Goal: Task Accomplishment & Management: Manage account settings

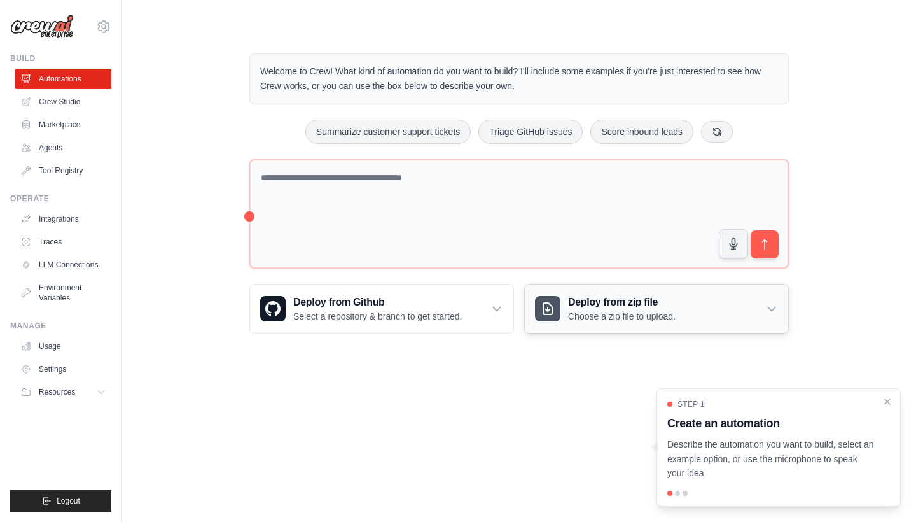
click at [646, 313] on p "Choose a zip file to upload." at bounding box center [622, 316] width 108 height 13
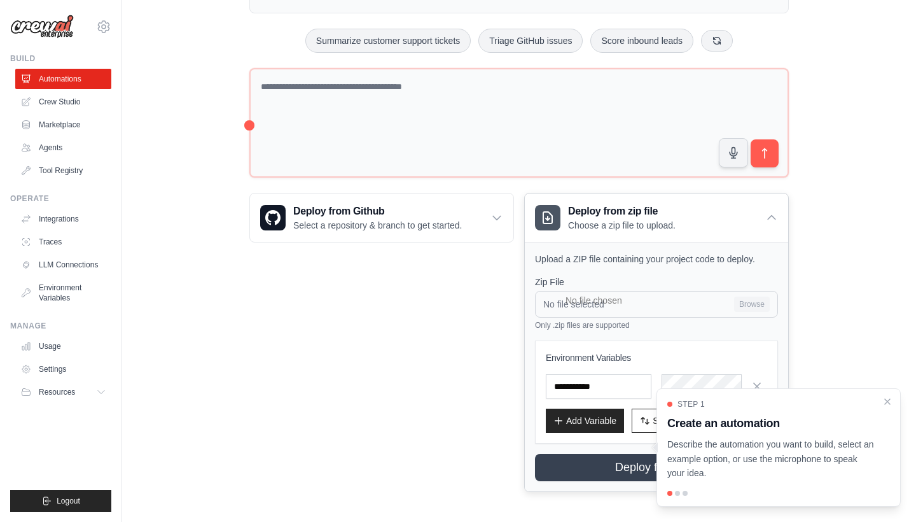
scroll to position [90, 0]
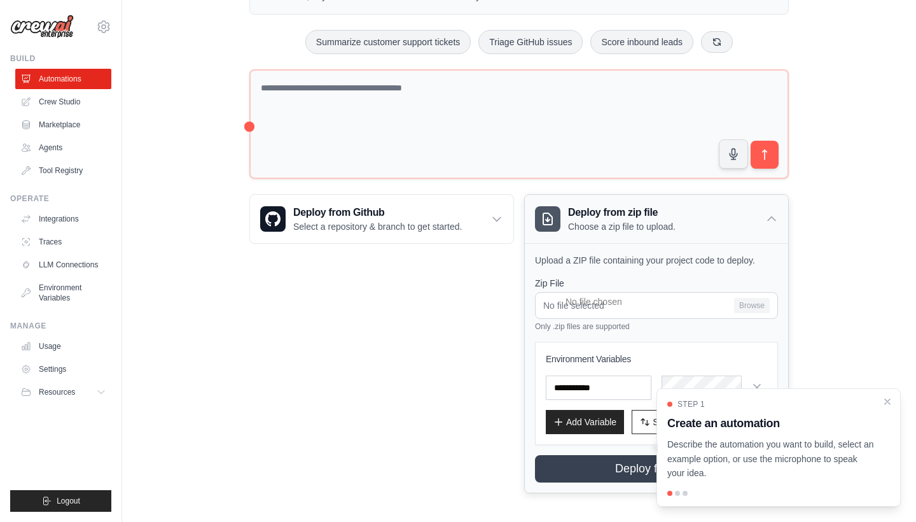
click at [671, 213] on h3 "Deploy from zip file" at bounding box center [622, 212] width 108 height 15
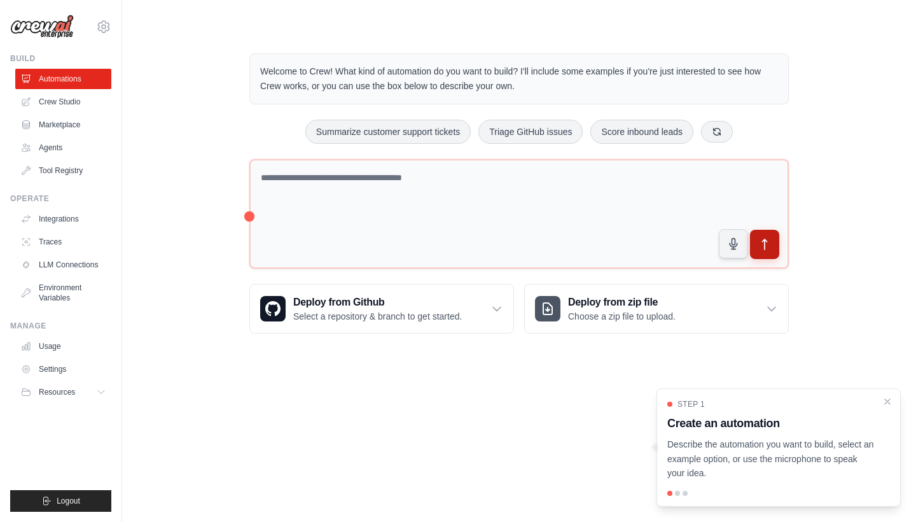
scroll to position [0, 0]
click at [677, 494] on div at bounding box center [677, 493] width 5 height 5
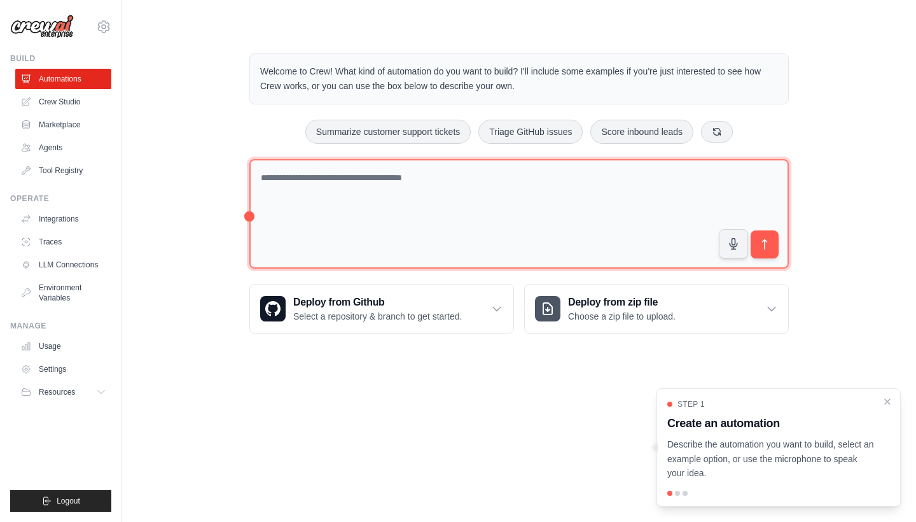
click at [377, 192] on textarea at bounding box center [519, 214] width 540 height 110
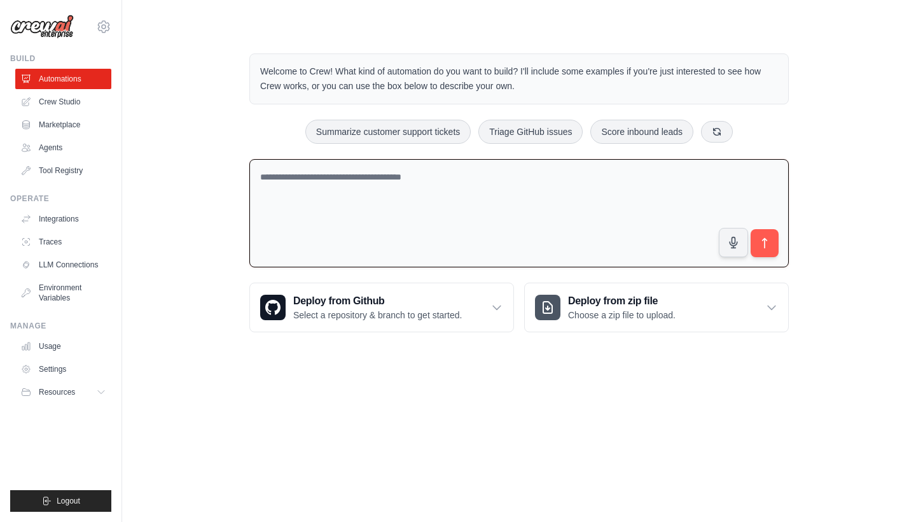
click at [325, 202] on textarea at bounding box center [519, 213] width 540 height 109
type textarea "*"
click at [374, 177] on textarea at bounding box center [519, 213] width 540 height 109
paste textarea "**********"
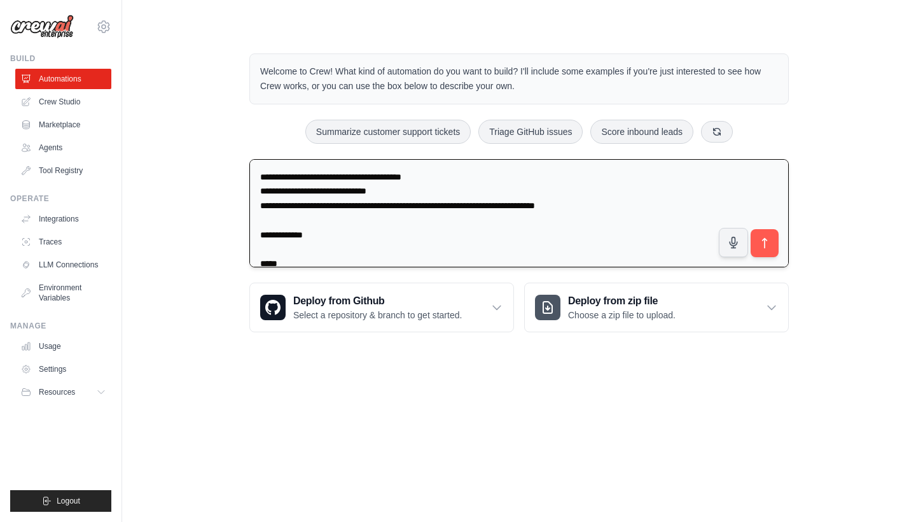
scroll to position [770, 0]
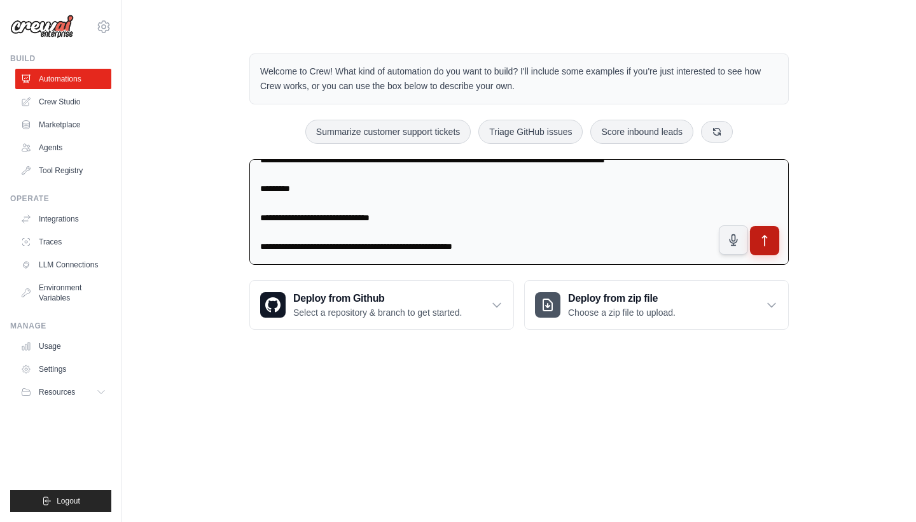
type textarea "**********"
click at [755, 241] on button "submit" at bounding box center [764, 239] width 29 height 29
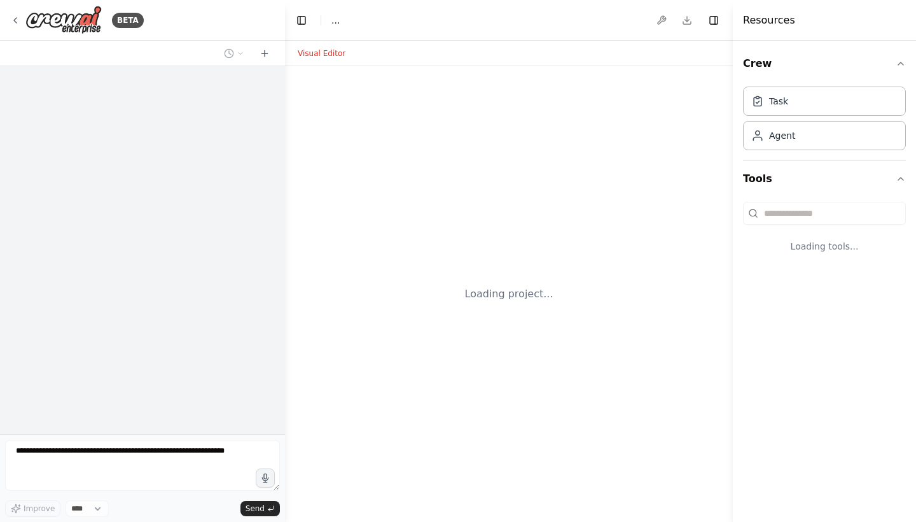
select select "****"
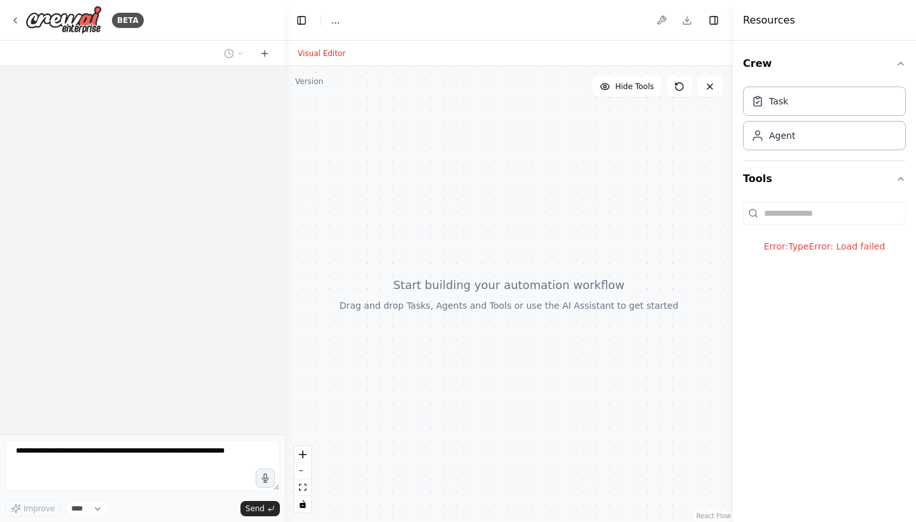
click at [565, 118] on div at bounding box center [509, 294] width 448 height 456
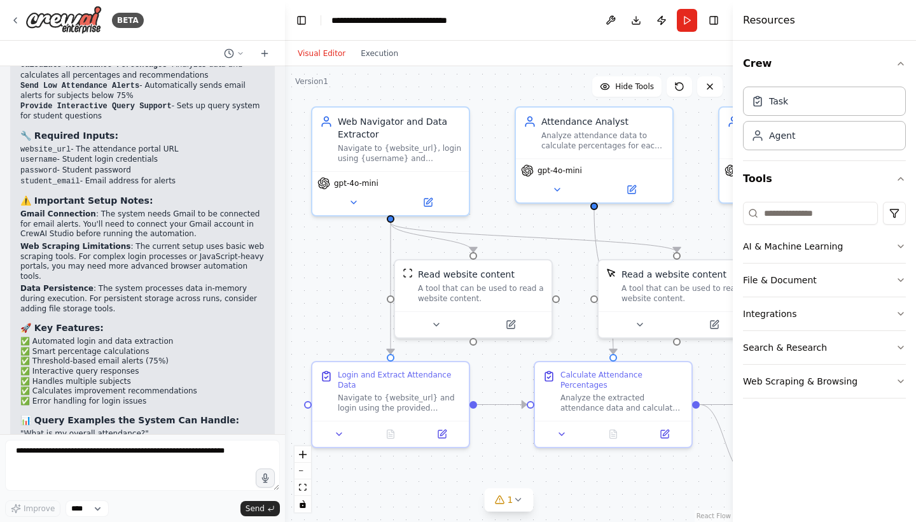
drag, startPoint x: 355, startPoint y: 248, endPoint x: 326, endPoint y: 248, distance: 29.3
click at [326, 248] on div ".deletable-edge-delete-btn { width: 20px; height: 20px; border: 0px solid #ffff…" at bounding box center [509, 294] width 448 height 456
click at [505, 508] on button "1" at bounding box center [509, 500] width 49 height 24
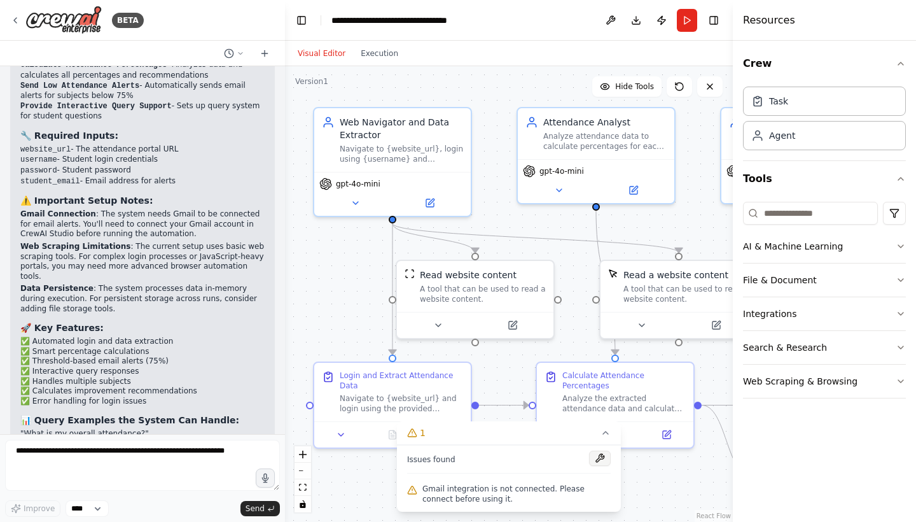
click at [605, 454] on button at bounding box center [600, 458] width 22 height 15
click at [557, 209] on div ".deletable-edge-delete-btn { width: 20px; height: 20px; border: 0px solid #ffff…" at bounding box center [509, 294] width 448 height 456
click at [605, 456] on button at bounding box center [600, 458] width 22 height 15
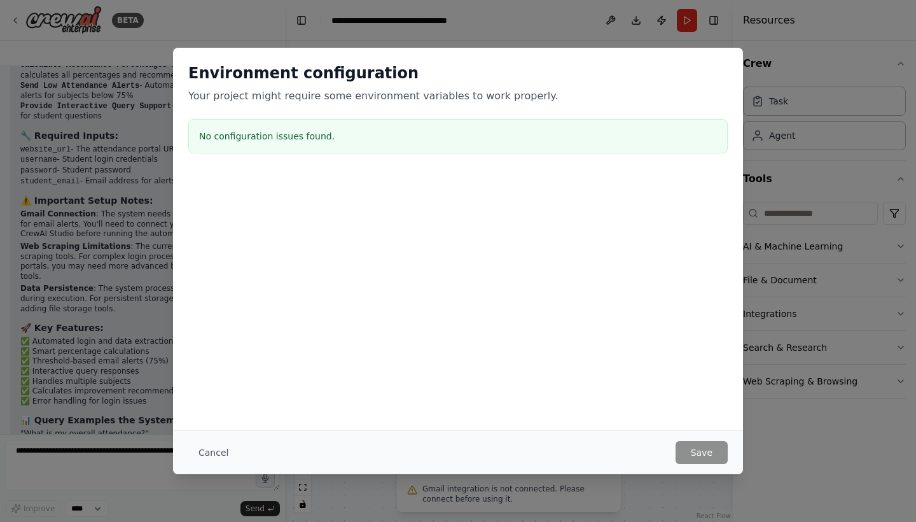
click at [468, 33] on div "Environment configuration Your project might require some environment variables…" at bounding box center [458, 261] width 916 height 522
click at [214, 453] on button "Cancel" at bounding box center [213, 452] width 50 height 23
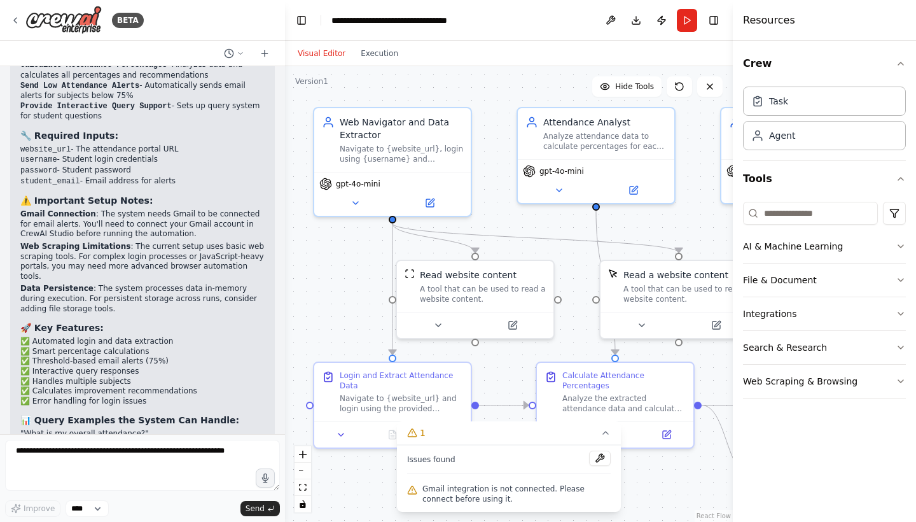
click at [470, 486] on span "Gmail integration is not connected. Please connect before using it." at bounding box center [517, 494] width 188 height 20
click at [607, 456] on button at bounding box center [600, 458] width 22 height 15
click at [612, 432] on button "1" at bounding box center [509, 433] width 224 height 24
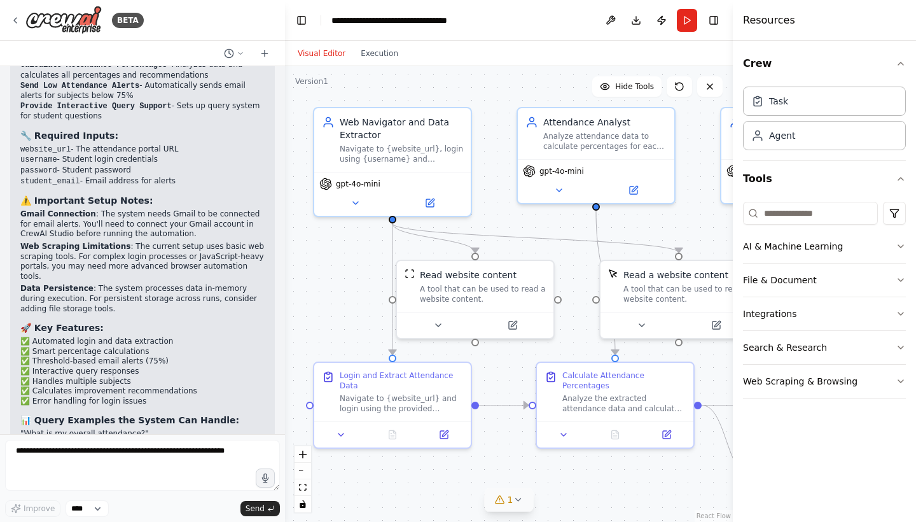
click at [509, 502] on span "1" at bounding box center [511, 499] width 6 height 13
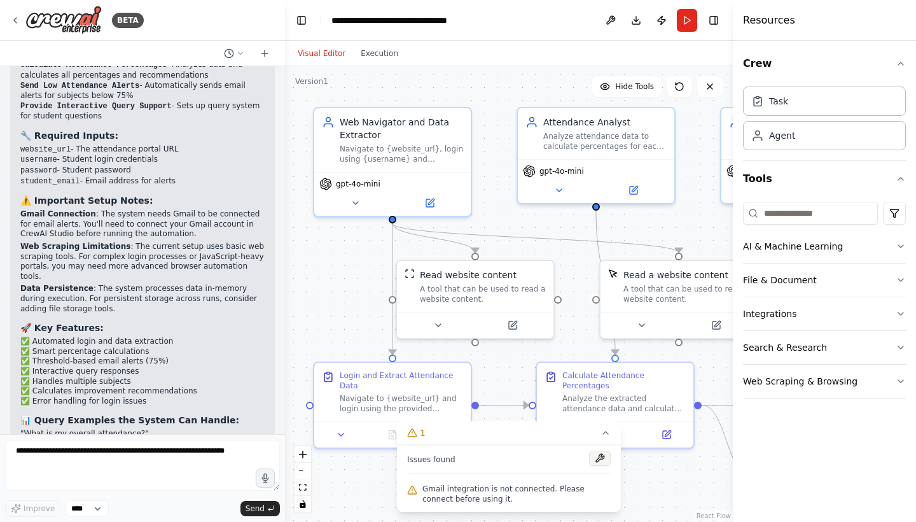
click at [600, 458] on button at bounding box center [600, 458] width 22 height 15
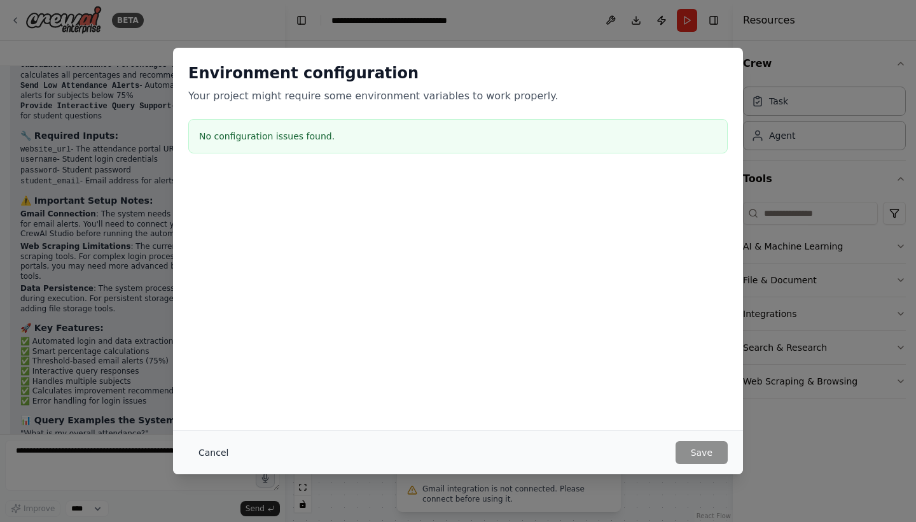
click at [209, 456] on button "Cancel" at bounding box center [213, 452] width 50 height 23
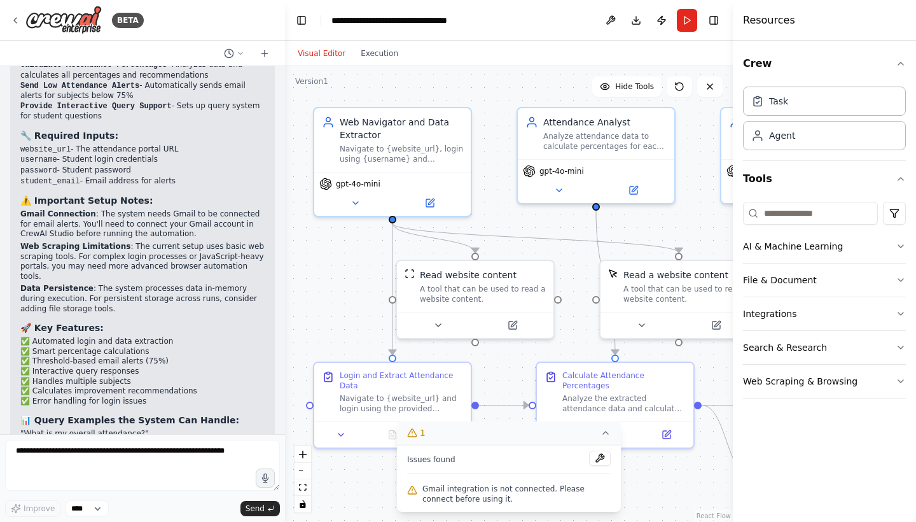
click at [601, 433] on icon at bounding box center [606, 433] width 10 height 10
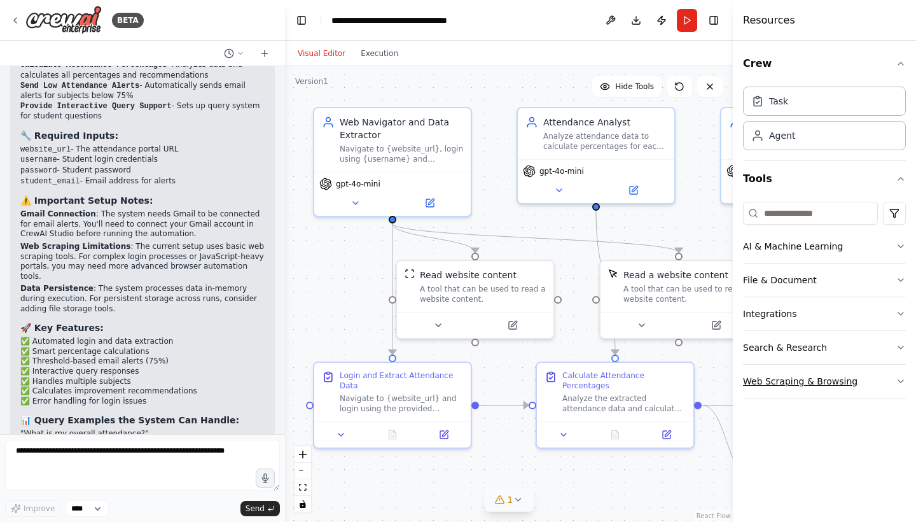
click at [850, 376] on button "Web Scraping & Browsing" at bounding box center [824, 381] width 163 height 33
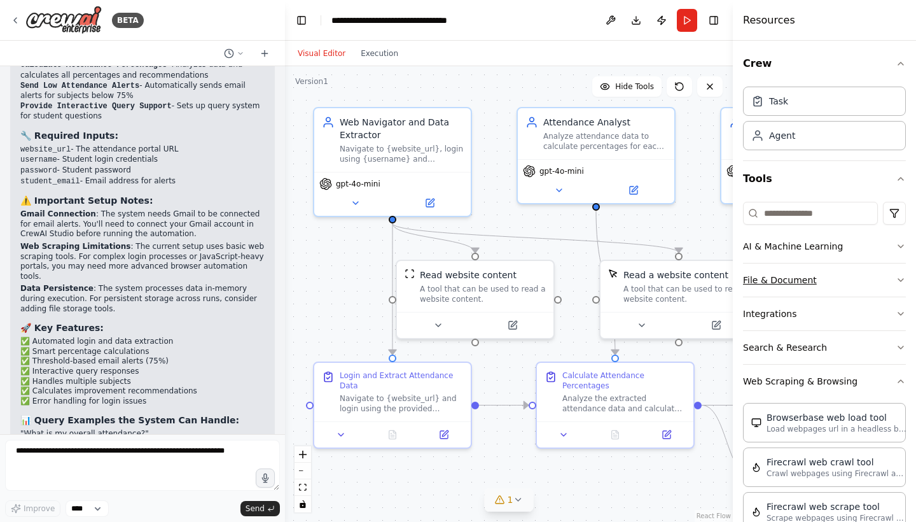
click at [799, 285] on button "File & Document" at bounding box center [824, 279] width 163 height 33
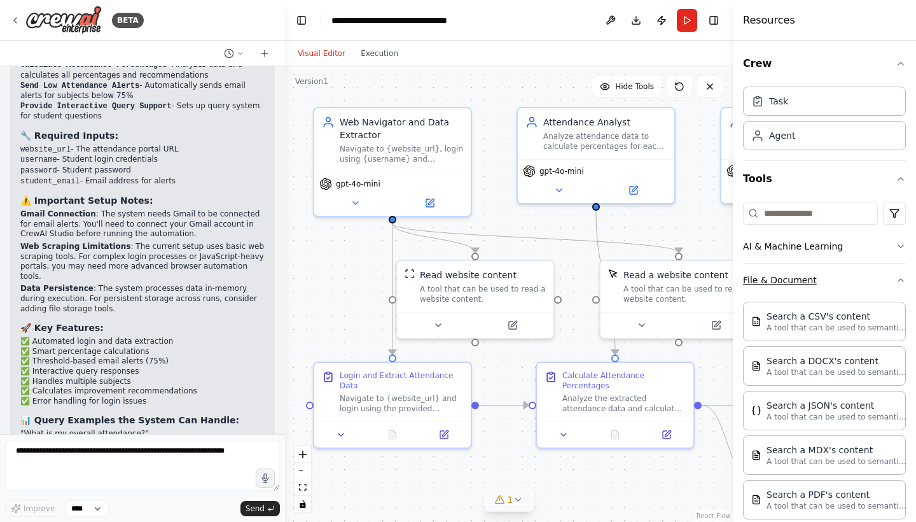
click at [799, 285] on button "File & Document" at bounding box center [824, 279] width 163 height 33
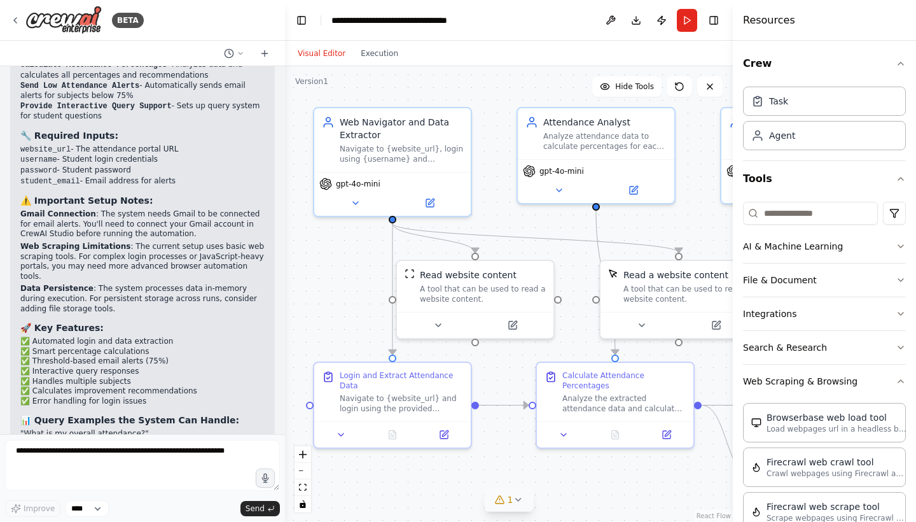
click at [515, 498] on icon at bounding box center [518, 500] width 10 height 10
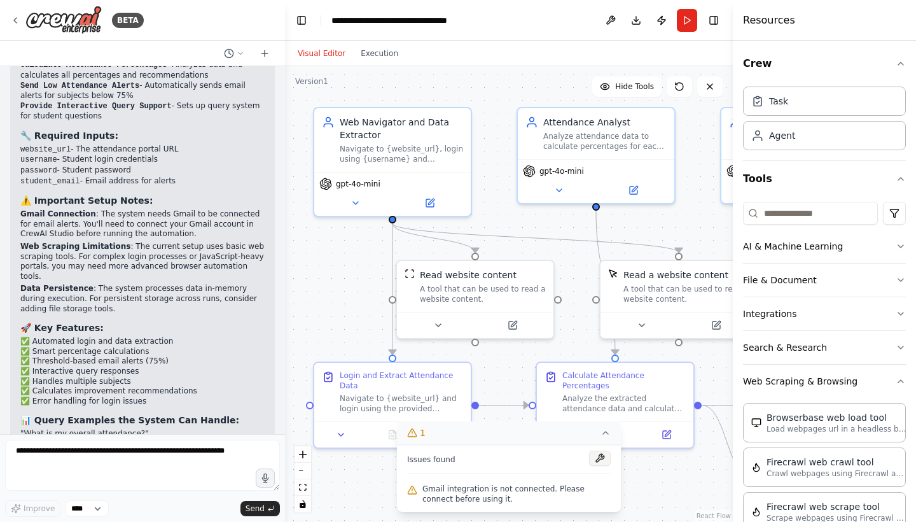
click at [603, 454] on button at bounding box center [600, 458] width 22 height 15
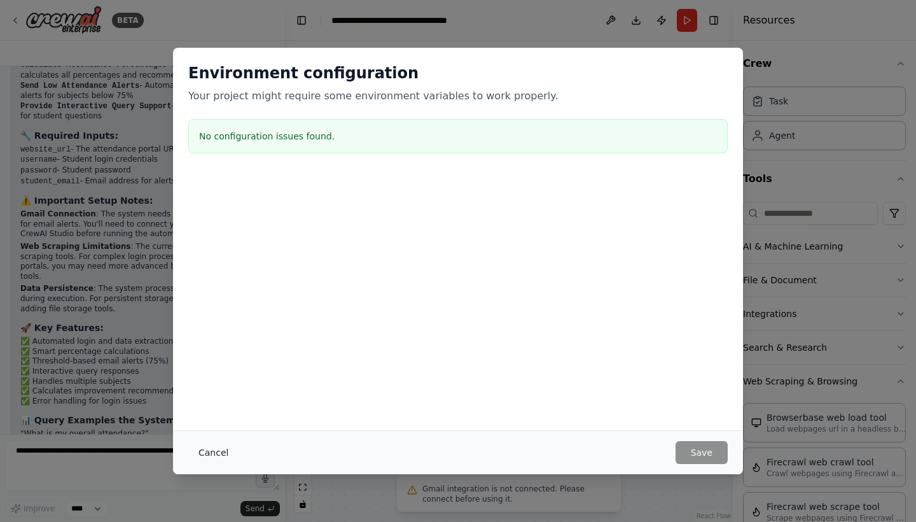
click at [216, 454] on button "Cancel" at bounding box center [213, 452] width 50 height 23
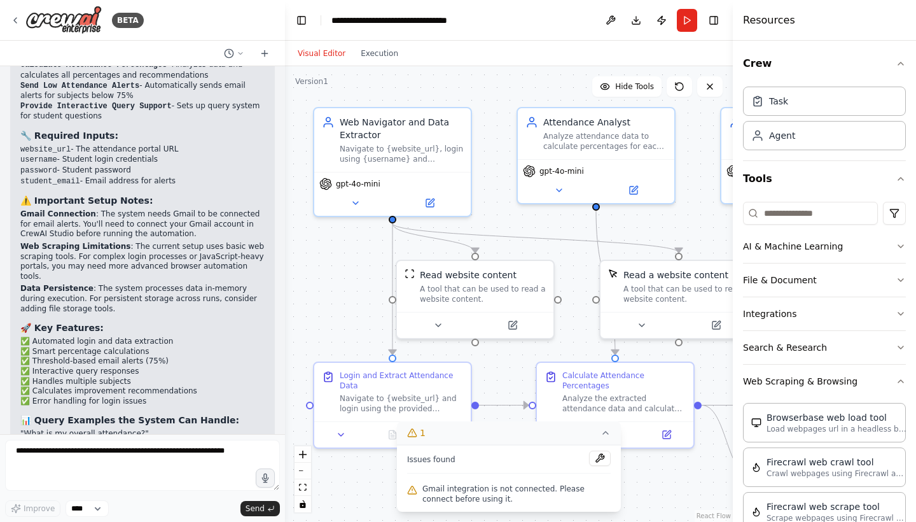
click at [572, 349] on div ".deletable-edge-delete-btn { width: 20px; height: 20px; border: 0px solid #ffff…" at bounding box center [509, 294] width 448 height 456
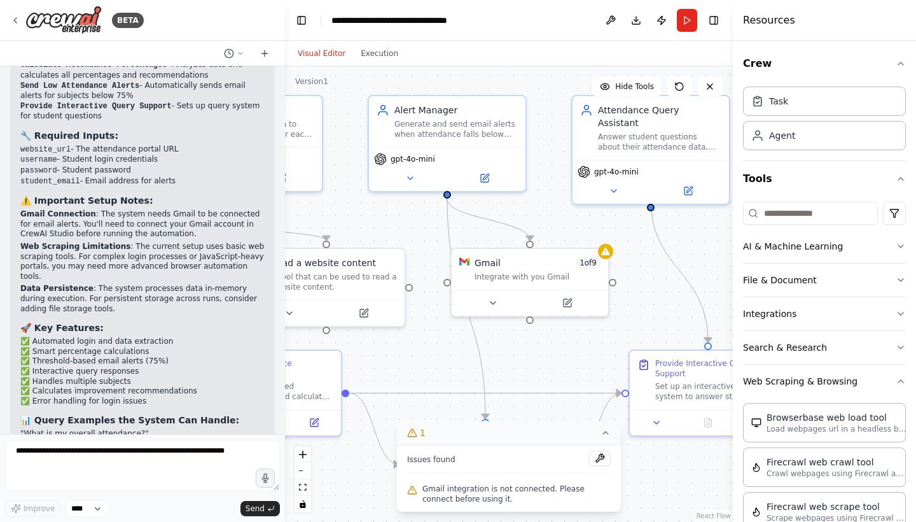
drag, startPoint x: 572, startPoint y: 349, endPoint x: 197, endPoint y: 340, distance: 375.0
click at [199, 340] on div "BETA CrewAI Task Prompt for Attendance Automation Role: Attendance Automation A…" at bounding box center [458, 261] width 916 height 522
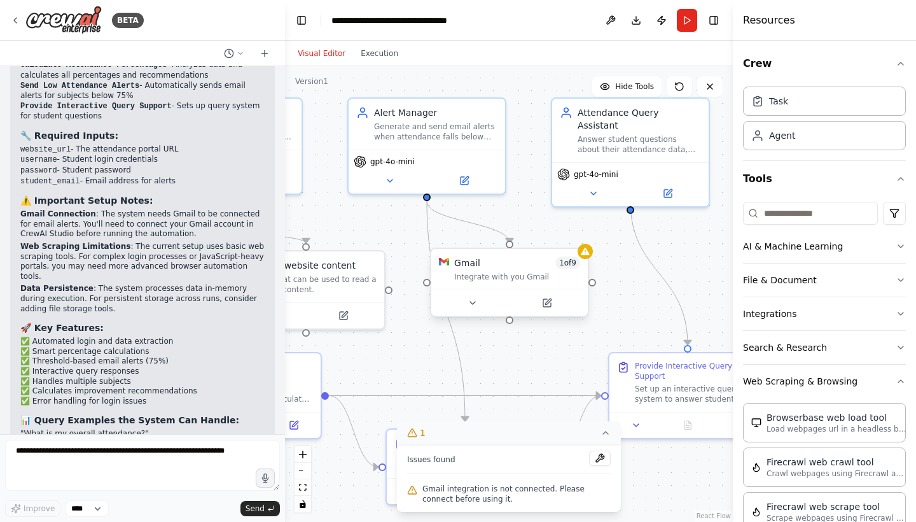
click at [496, 281] on div "Integrate with you Gmail" at bounding box center [517, 277] width 126 height 10
click at [552, 305] on button at bounding box center [547, 302] width 72 height 15
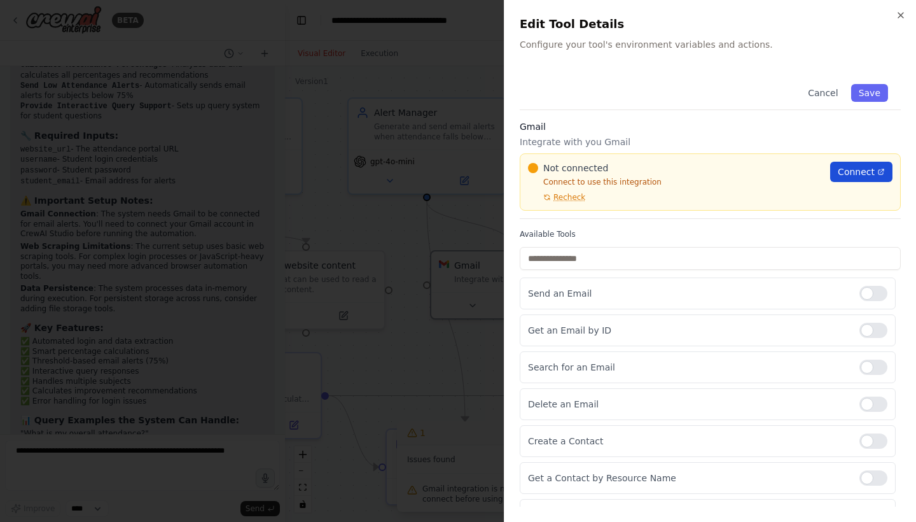
click at [857, 174] on span "Connect" at bounding box center [856, 171] width 37 height 13
click at [387, 337] on div at bounding box center [458, 261] width 916 height 522
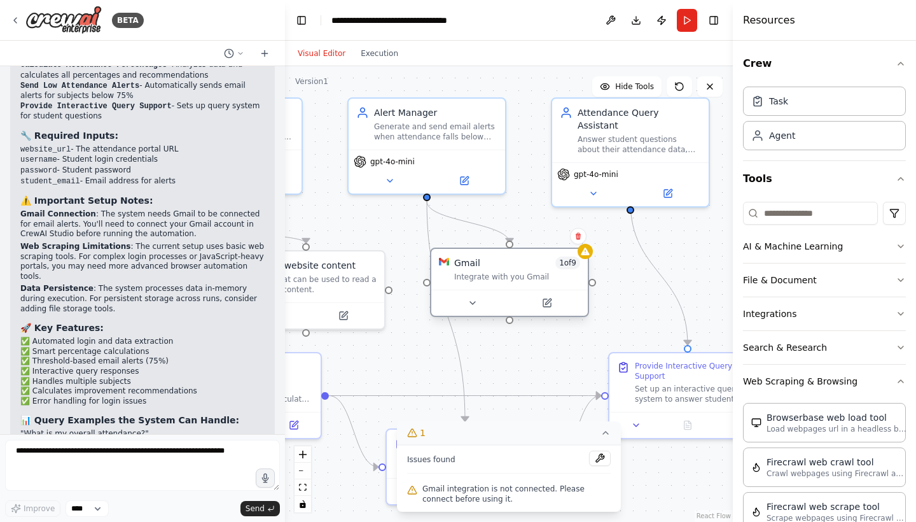
click at [566, 267] on span "1 of 9" at bounding box center [568, 262] width 25 height 13
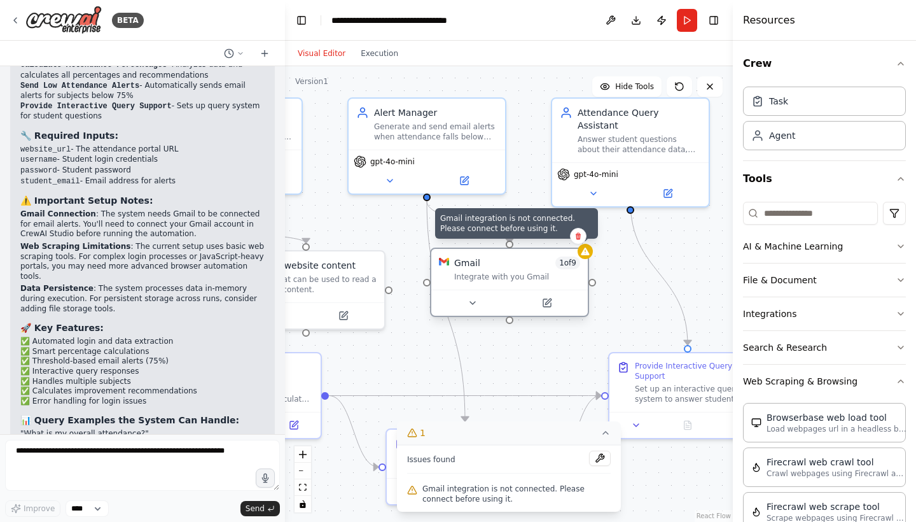
click at [586, 252] on icon at bounding box center [585, 252] width 8 height 8
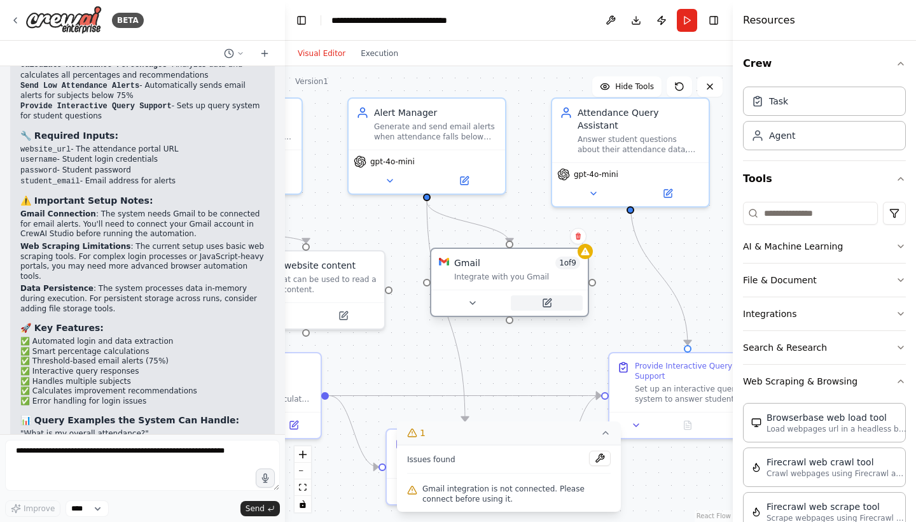
click at [548, 300] on icon at bounding box center [548, 303] width 8 height 8
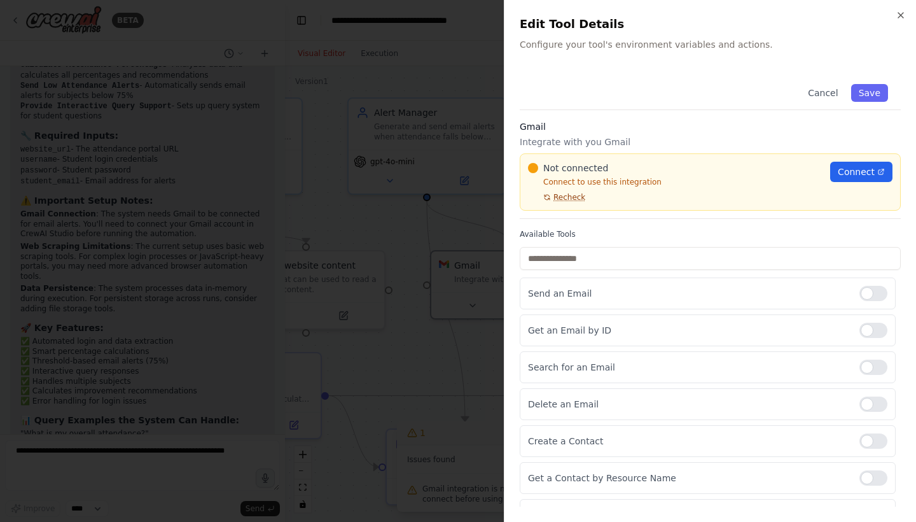
click at [572, 196] on span "Recheck" at bounding box center [570, 197] width 32 height 10
click at [873, 172] on span "Connect" at bounding box center [856, 171] width 37 height 13
click at [868, 178] on link "Connect" at bounding box center [862, 172] width 62 height 20
click at [868, 330] on div at bounding box center [874, 330] width 28 height 15
click at [867, 367] on div at bounding box center [874, 367] width 28 height 15
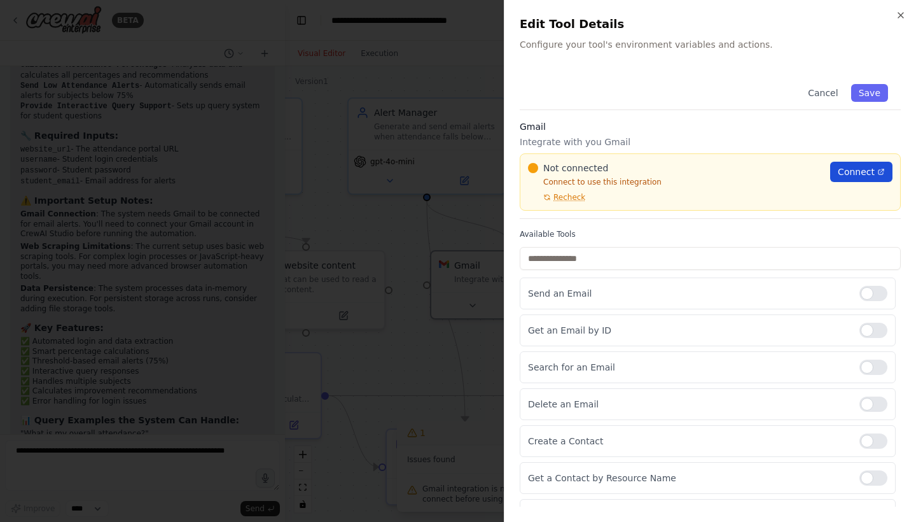
click at [862, 169] on span "Connect" at bounding box center [856, 171] width 37 height 13
click at [868, 95] on button "Save" at bounding box center [870, 93] width 37 height 18
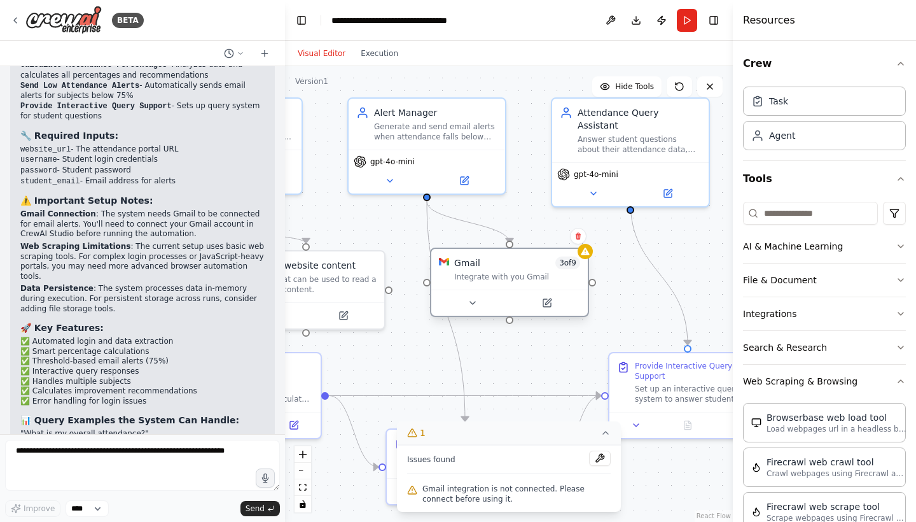
click at [568, 267] on span "3 of 9" at bounding box center [568, 262] width 25 height 13
click at [549, 303] on icon at bounding box center [548, 301] width 6 height 6
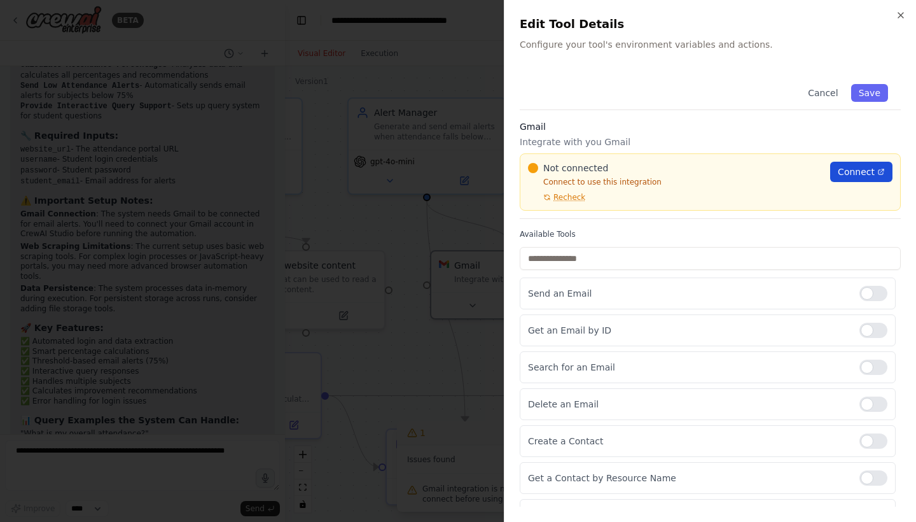
click at [862, 171] on span "Connect" at bounding box center [856, 171] width 37 height 13
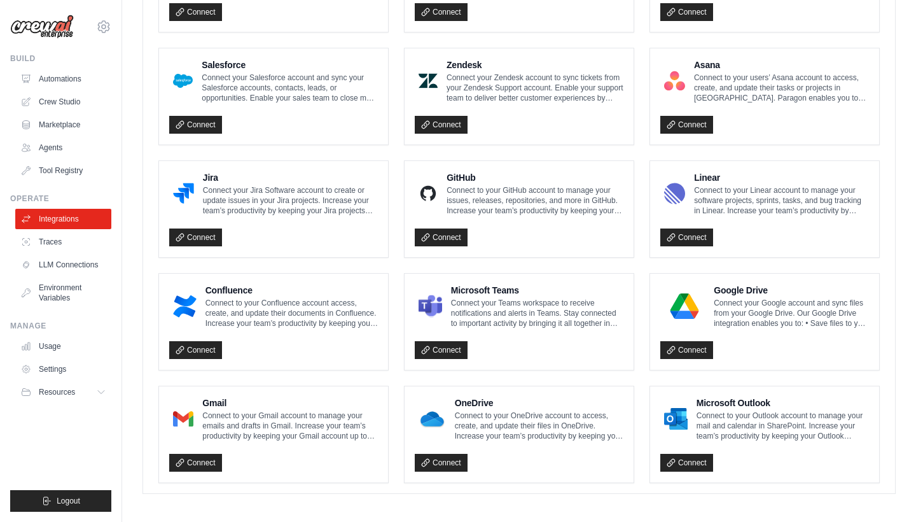
scroll to position [671, 0]
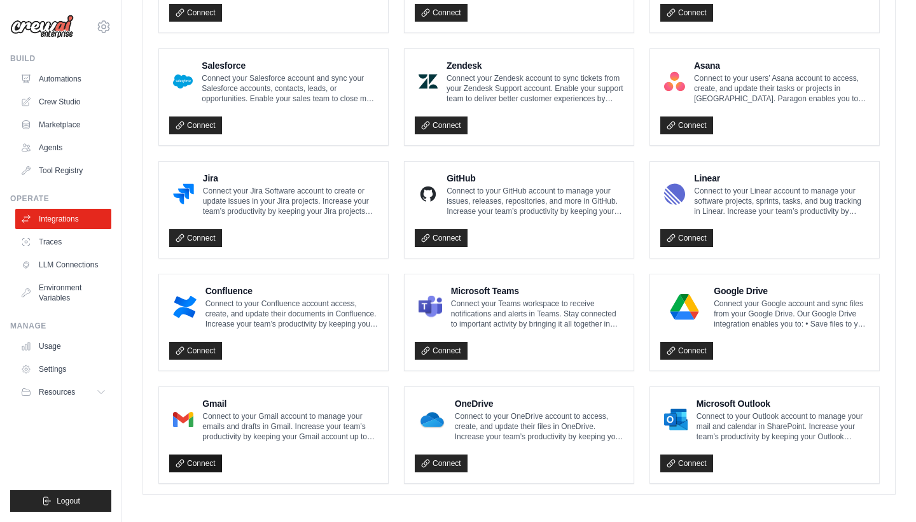
click at [195, 458] on link "Connect" at bounding box center [195, 463] width 53 height 18
click at [172, 463] on link "Connect" at bounding box center [195, 463] width 53 height 18
click at [269, 411] on p "Connect to your Gmail account to manage your emails and drafts in Gmail. Increa…" at bounding box center [290, 426] width 176 height 31
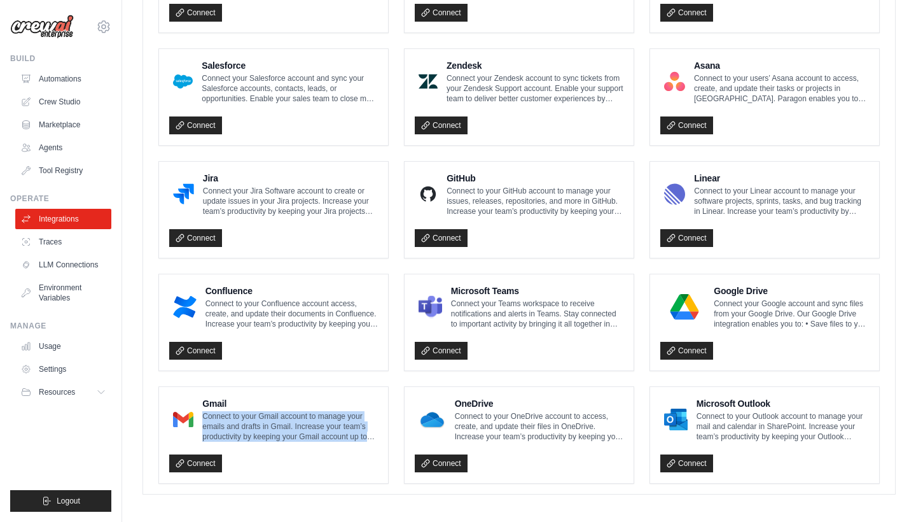
click at [188, 411] on img at bounding box center [183, 419] width 20 height 25
click at [234, 397] on h4 "Gmail" at bounding box center [290, 403] width 176 height 13
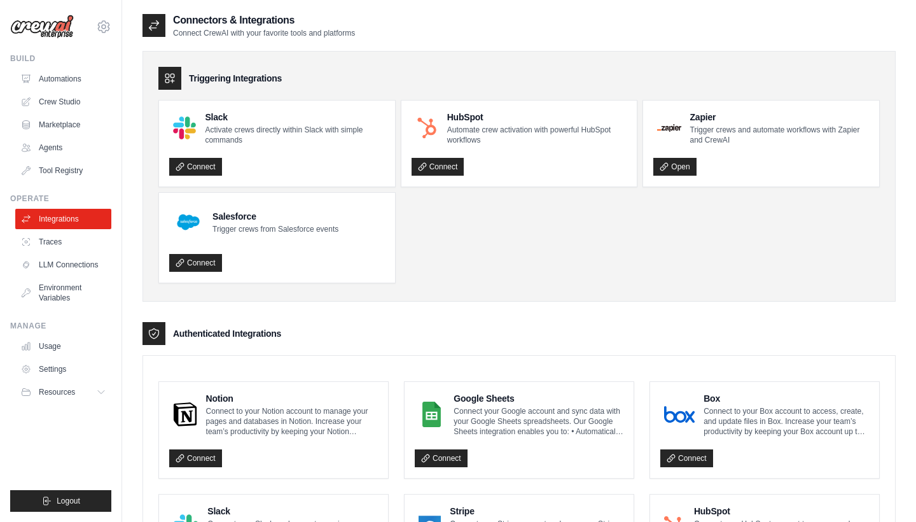
scroll to position [0, 0]
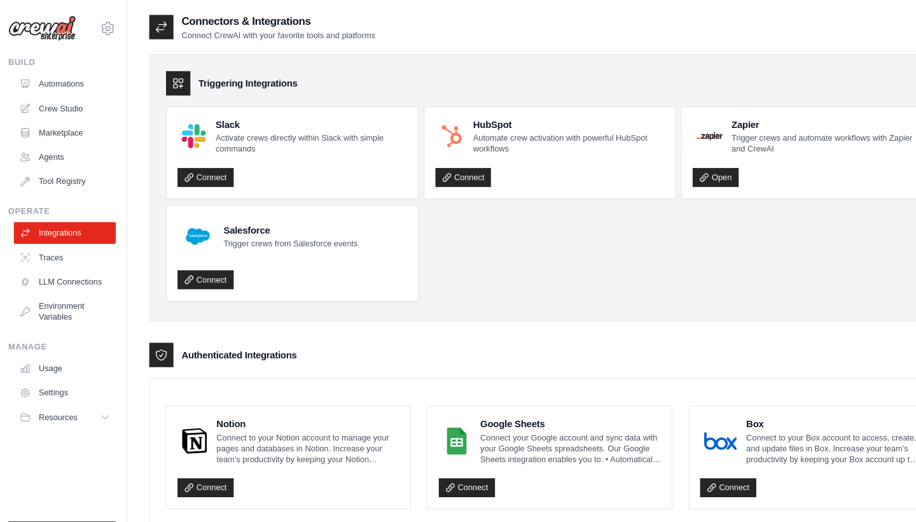
click at [174, 78] on div at bounding box center [169, 78] width 23 height 23
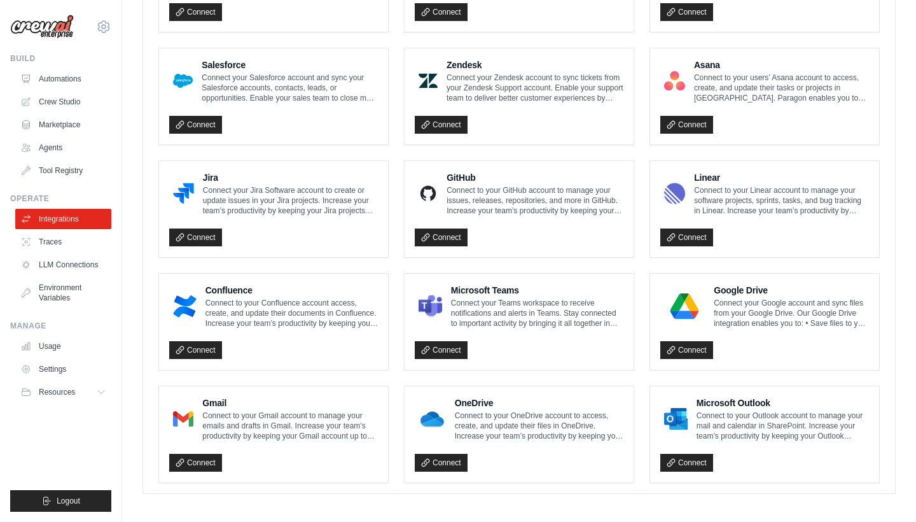
scroll to position [671, 0]
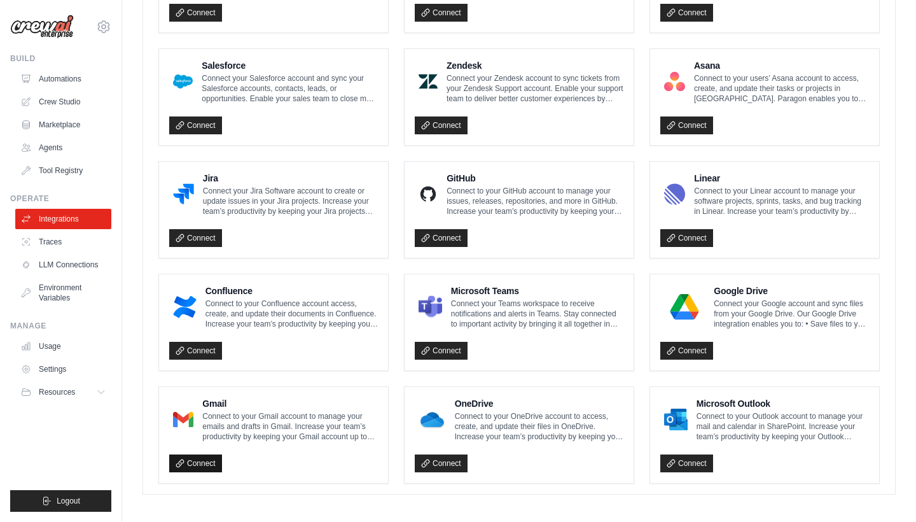
click at [205, 463] on link "Connect" at bounding box center [195, 463] width 53 height 18
click at [313, 422] on p "Connect to your Gmail account to manage your emails and drafts in Gmail. Increa…" at bounding box center [290, 426] width 176 height 31
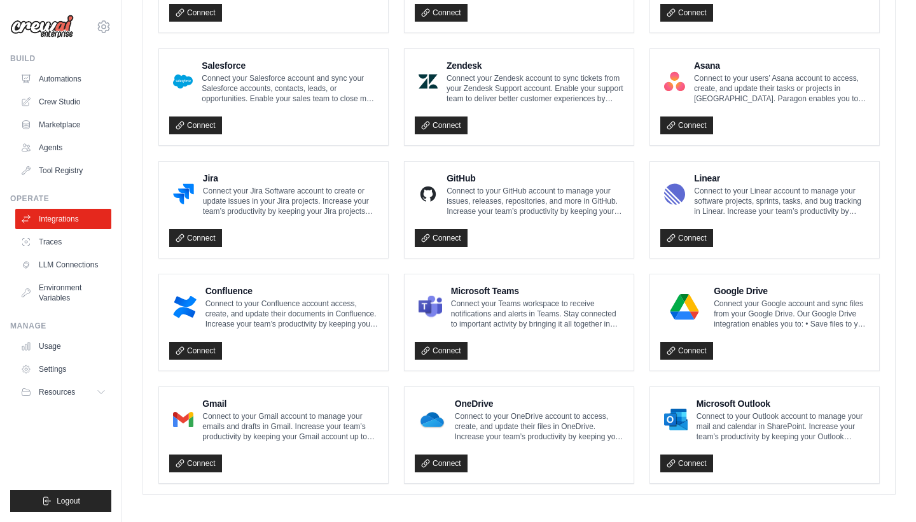
click at [309, 438] on div "Gmail Connect to your Gmail account to manage your emails and drafts in Gmail. …" at bounding box center [273, 435] width 209 height 76
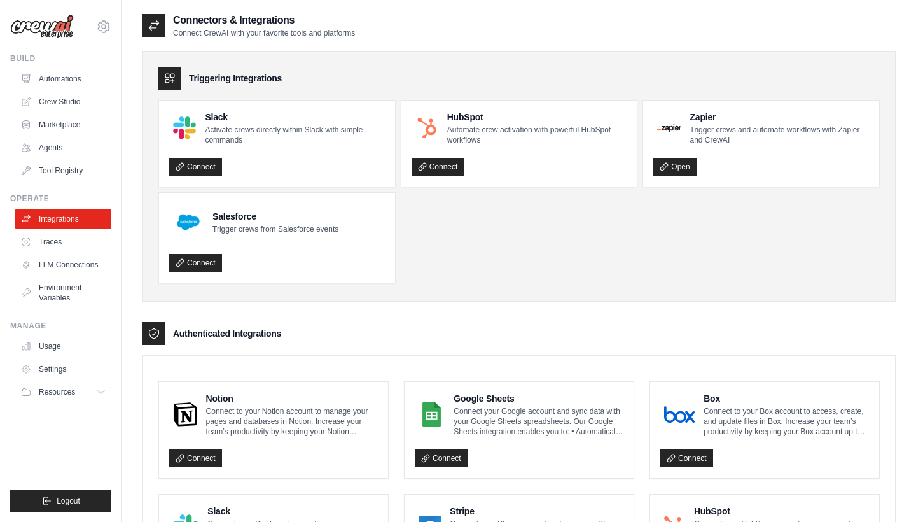
scroll to position [0, 0]
click at [155, 335] on icon at bounding box center [154, 333] width 13 height 13
click at [42, 234] on link "Traces" at bounding box center [65, 242] width 96 height 20
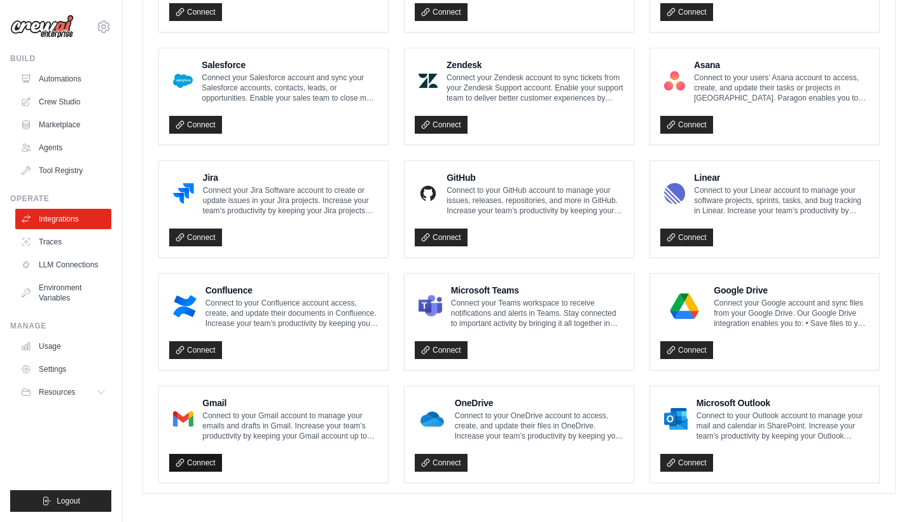
scroll to position [671, 0]
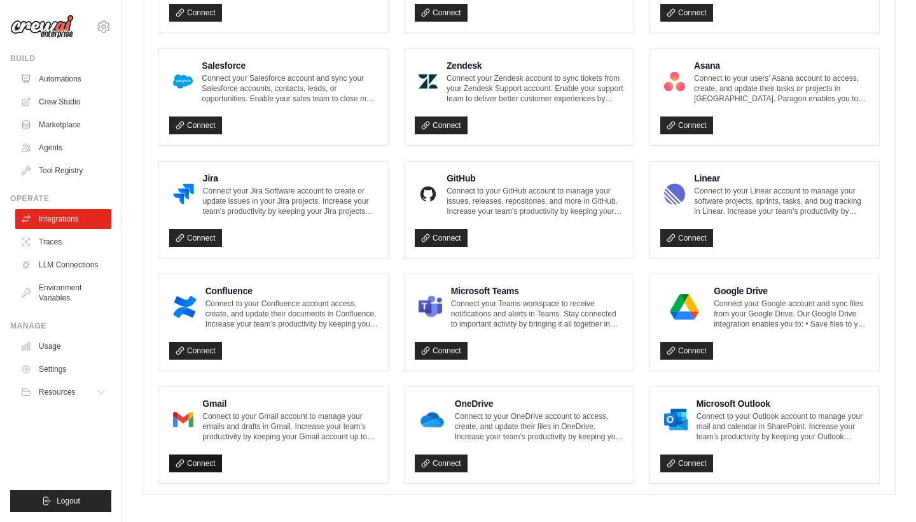
click at [193, 458] on link "Connect" at bounding box center [195, 463] width 53 height 18
click at [238, 433] on p "Connect to your Gmail account to manage your emails and drafts in Gmail. Increa…" at bounding box center [290, 426] width 176 height 31
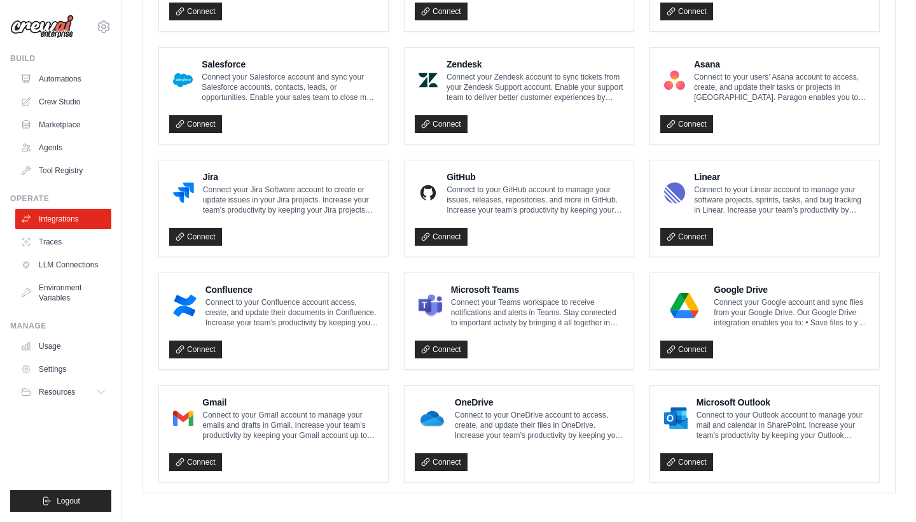
scroll to position [671, 0]
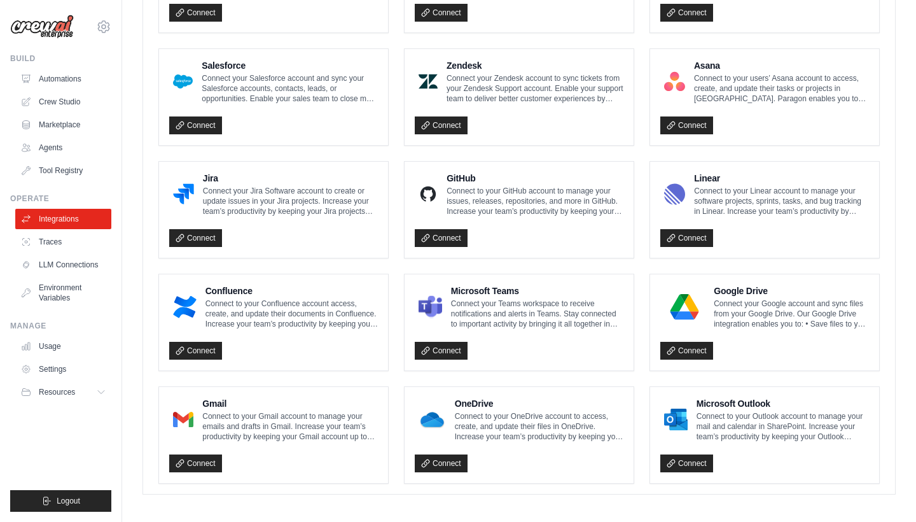
click at [276, 416] on p "Connect to your Gmail account to manage your emails and drafts in Gmail. Increa…" at bounding box center [290, 426] width 176 height 31
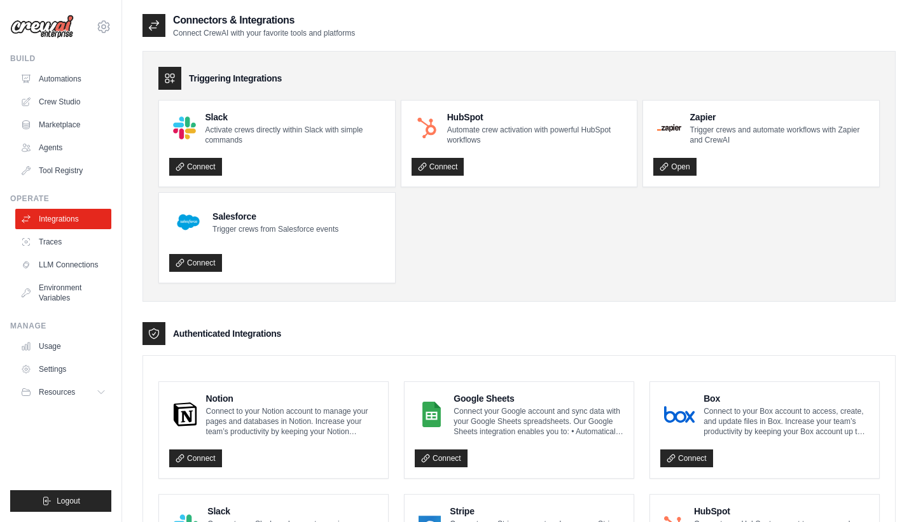
scroll to position [0, 0]
click at [148, 334] on icon at bounding box center [154, 333] width 13 height 13
click at [169, 79] on icon at bounding box center [169, 78] width 9 height 9
click at [154, 24] on icon at bounding box center [154, 25] width 13 height 13
click at [157, 335] on icon at bounding box center [155, 333] width 10 height 10
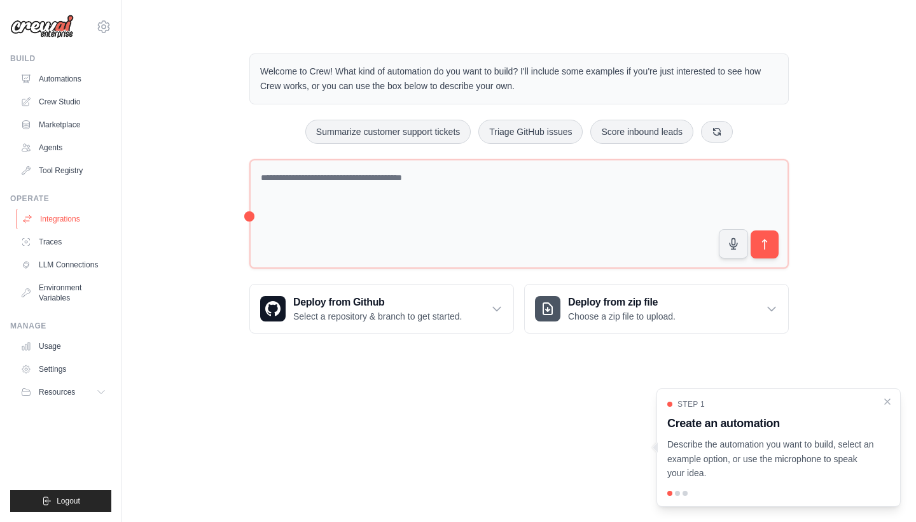
click at [57, 213] on link "Integrations" at bounding box center [65, 219] width 96 height 20
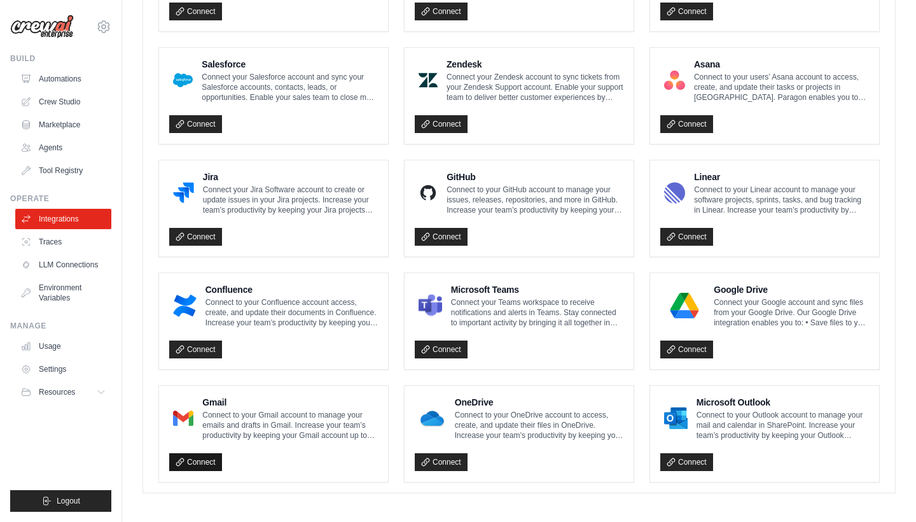
scroll to position [671, 0]
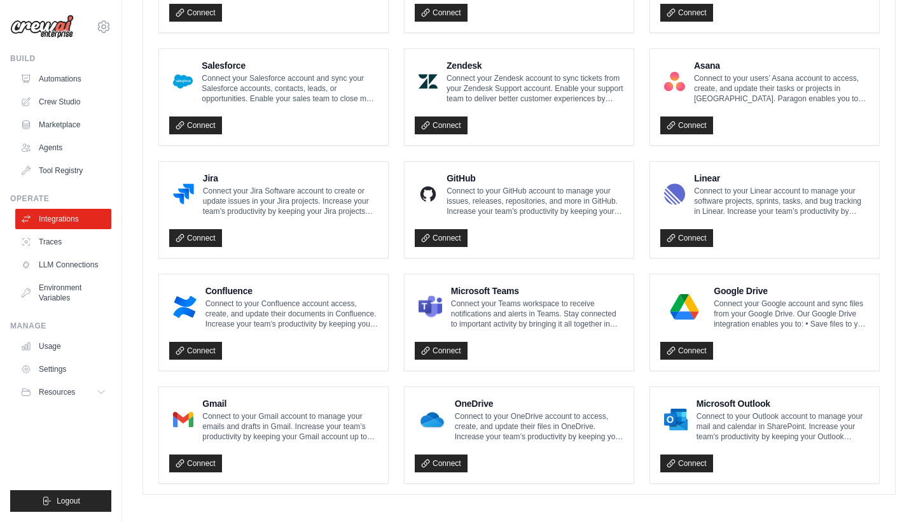
click at [274, 403] on h4 "Gmail" at bounding box center [290, 403] width 176 height 13
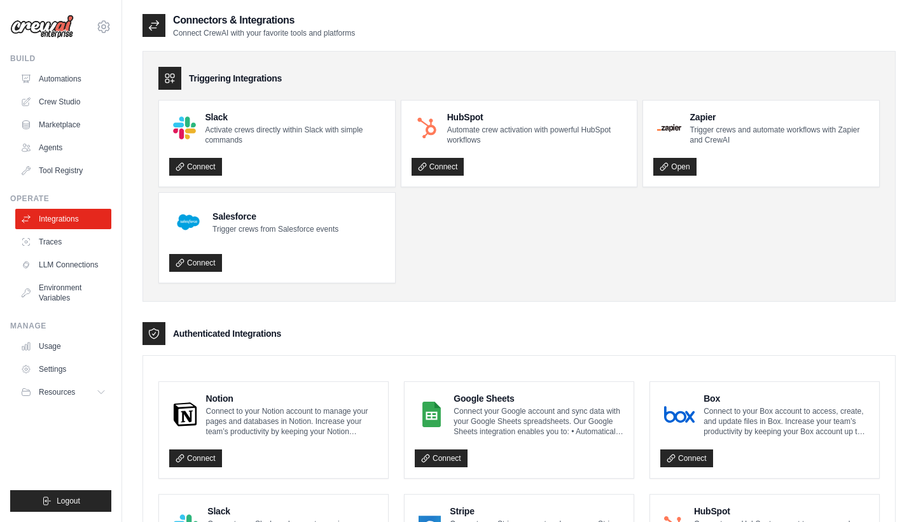
scroll to position [0, 0]
click at [155, 332] on icon at bounding box center [154, 333] width 13 height 13
click at [151, 25] on icon at bounding box center [154, 25] width 13 height 13
click at [53, 242] on link "Traces" at bounding box center [65, 242] width 96 height 20
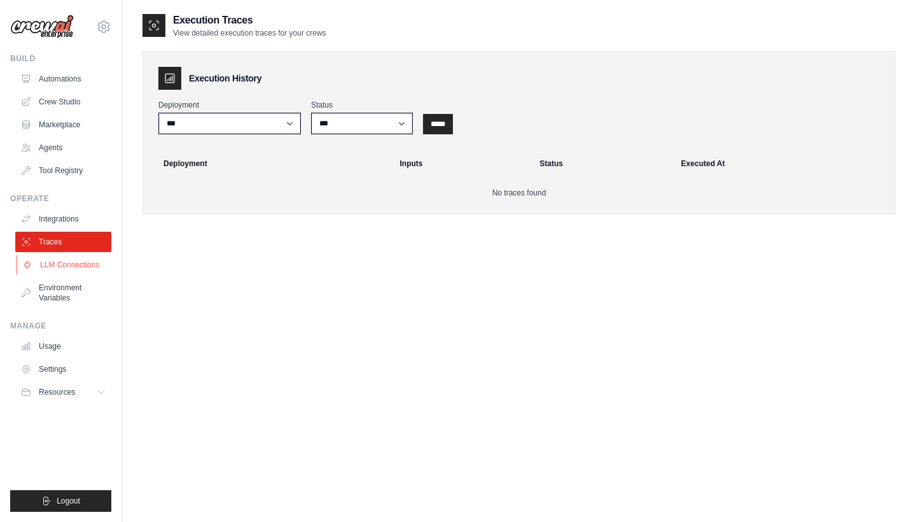
click at [53, 265] on link "LLM Connections" at bounding box center [65, 265] width 96 height 20
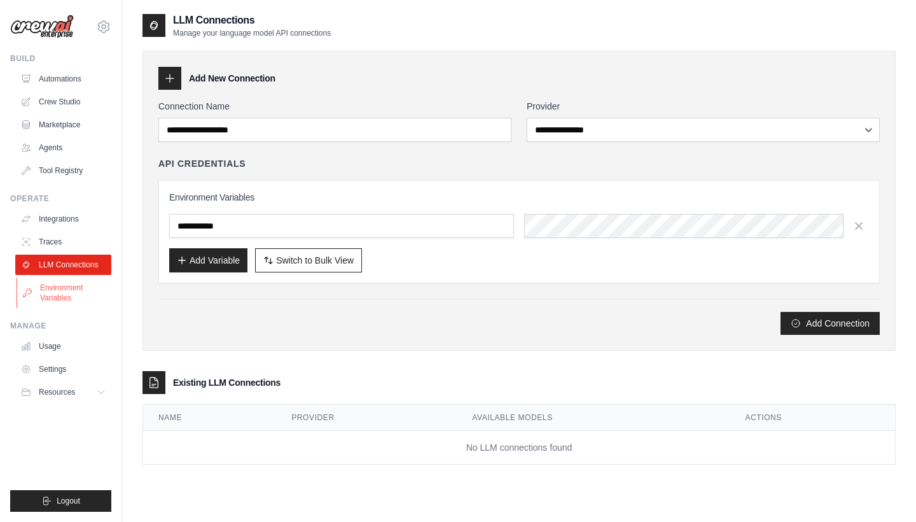
click at [69, 285] on link "Environment Variables" at bounding box center [65, 292] width 96 height 31
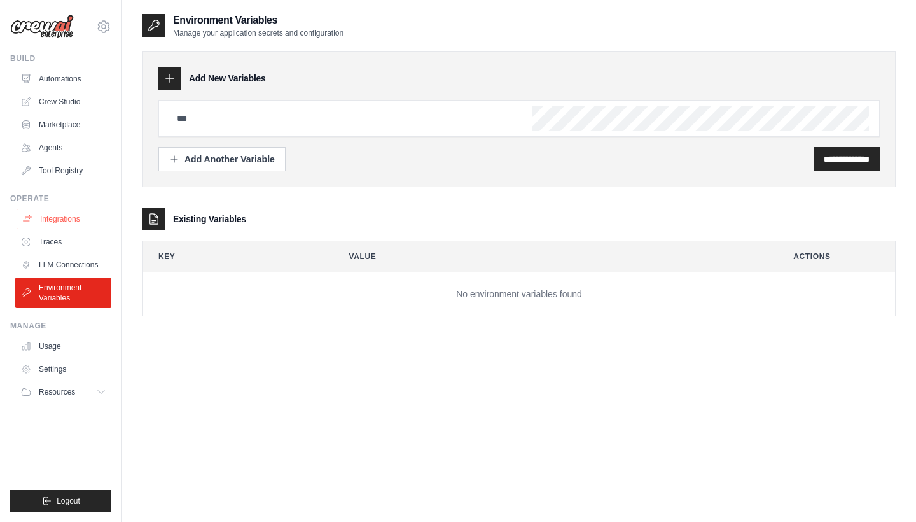
click at [61, 219] on link "Integrations" at bounding box center [65, 219] width 96 height 20
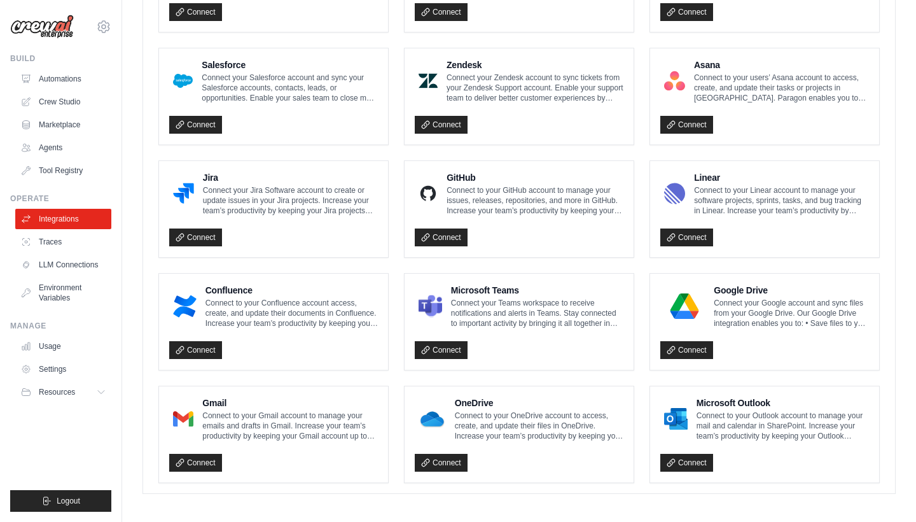
scroll to position [671, 0]
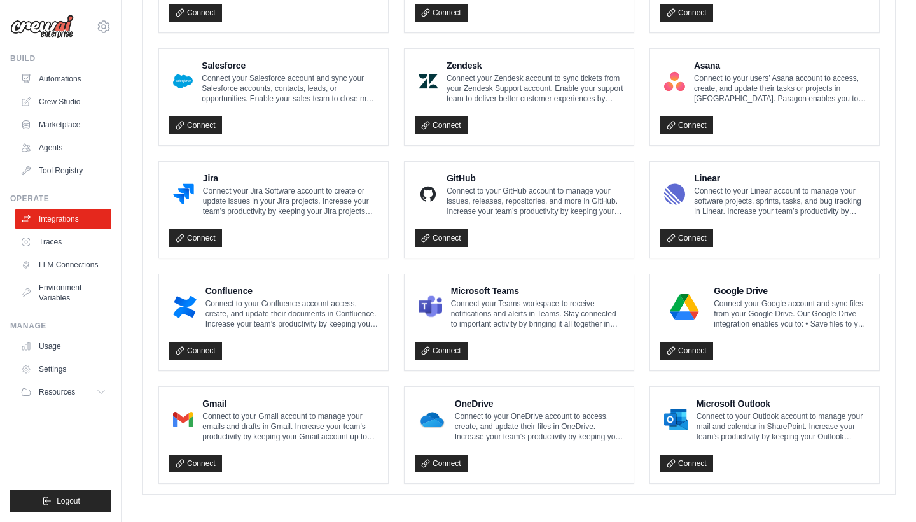
click at [263, 401] on h4 "Gmail" at bounding box center [290, 403] width 176 height 13
click at [186, 458] on link "Connect" at bounding box center [195, 463] width 53 height 18
click at [216, 426] on p "Connect to your Gmail account to manage your emails and drafts in Gmail. Increa…" at bounding box center [290, 426] width 176 height 31
click at [246, 411] on p "Connect to your Gmail account to manage your emails and drafts in Gmail. Increa…" at bounding box center [290, 426] width 176 height 31
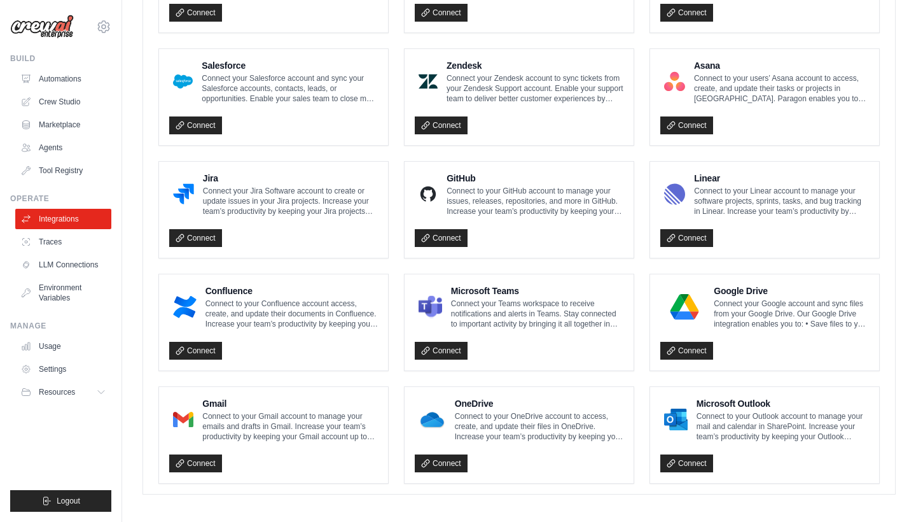
click at [246, 411] on p "Connect to your Gmail account to manage your emails and drafts in Gmail. Increa…" at bounding box center [290, 426] width 176 height 31
click at [213, 433] on p "Connect to your Gmail account to manage your emails and drafts in Gmail. Increa…" at bounding box center [290, 426] width 176 height 31
click at [191, 457] on link "Connect" at bounding box center [195, 463] width 53 height 18
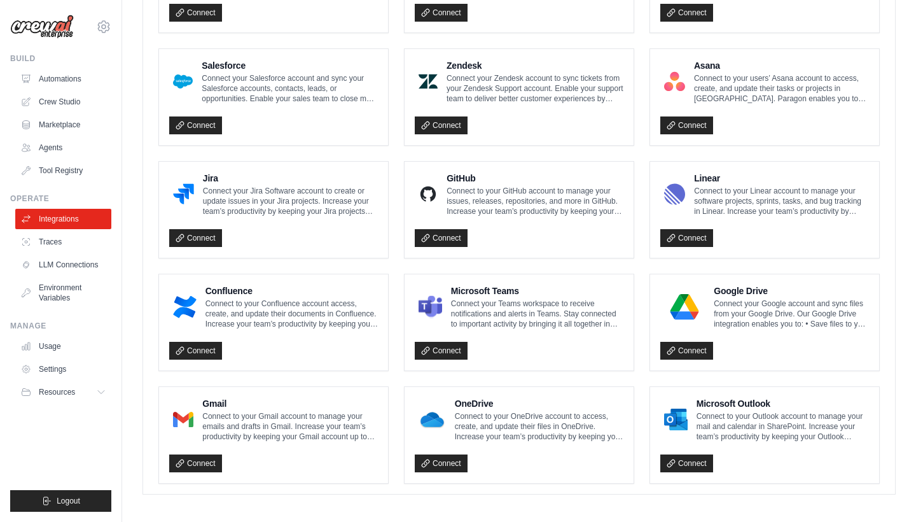
click at [217, 418] on p "Connect to your Gmail account to manage your emails and drafts in Gmail. Increa…" at bounding box center [290, 426] width 176 height 31
click at [227, 426] on p "Connect to your Gmail account to manage your emails and drafts in Gmail. Increa…" at bounding box center [290, 426] width 176 height 31
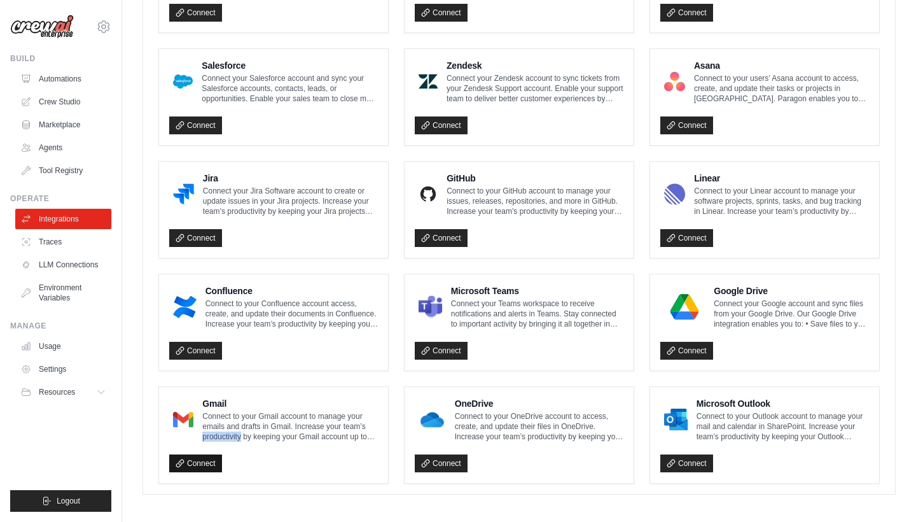
click at [181, 459] on icon at bounding box center [180, 463] width 9 height 9
click at [237, 411] on p "Connect to your Gmail account to manage your emails and drafts in Gmail. Increa…" at bounding box center [290, 426] width 176 height 31
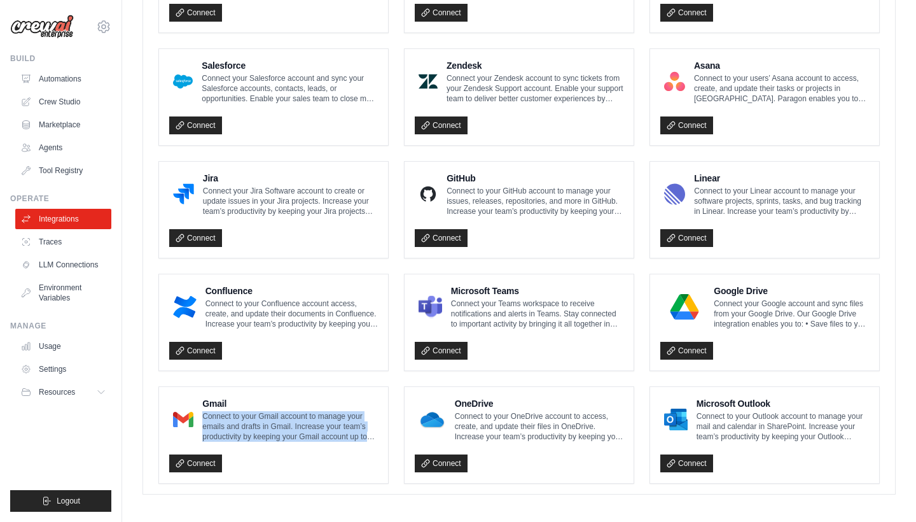
click at [237, 411] on p "Connect to your Gmail account to manage your emails and drafts in Gmail. Increa…" at bounding box center [290, 426] width 176 height 31
click at [209, 456] on link "Connect" at bounding box center [195, 463] width 53 height 18
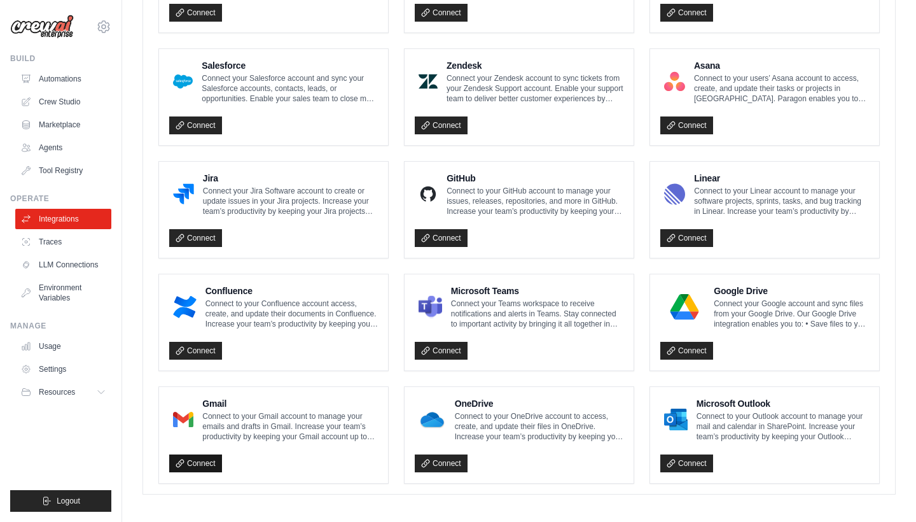
click at [209, 456] on link "Connect" at bounding box center [195, 463] width 53 height 18
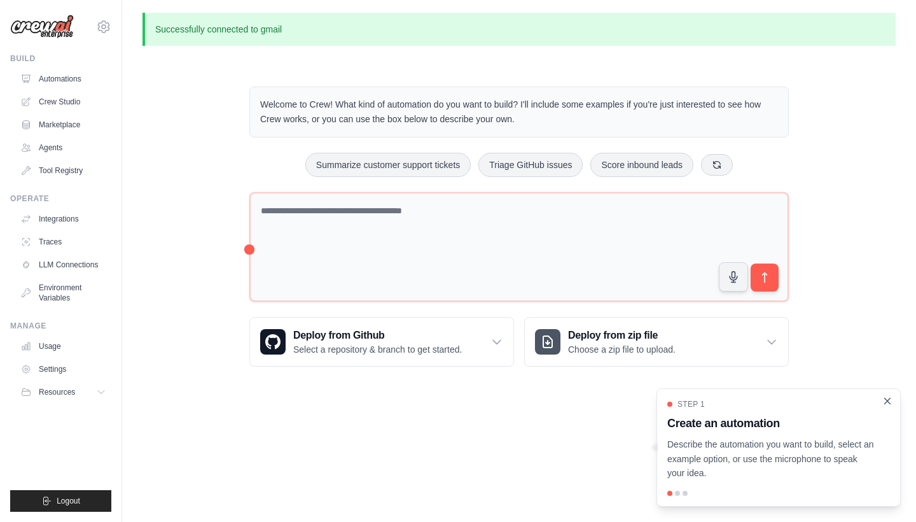
click at [885, 404] on icon "Close walkthrough" at bounding box center [887, 400] width 11 height 11
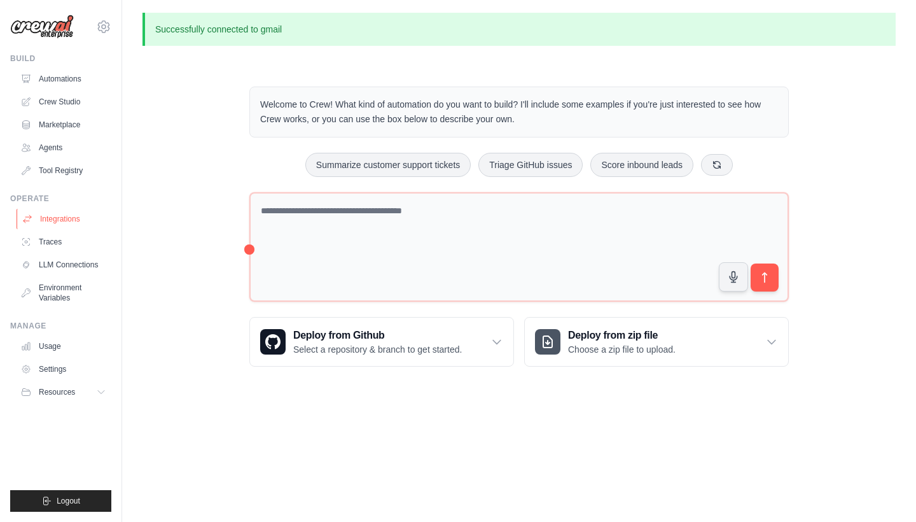
click at [60, 216] on link "Integrations" at bounding box center [65, 219] width 96 height 20
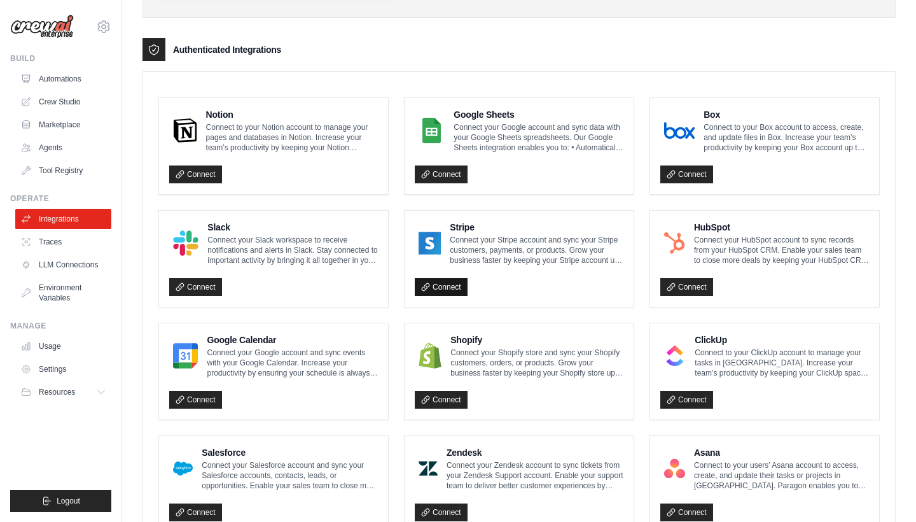
scroll to position [270, 0]
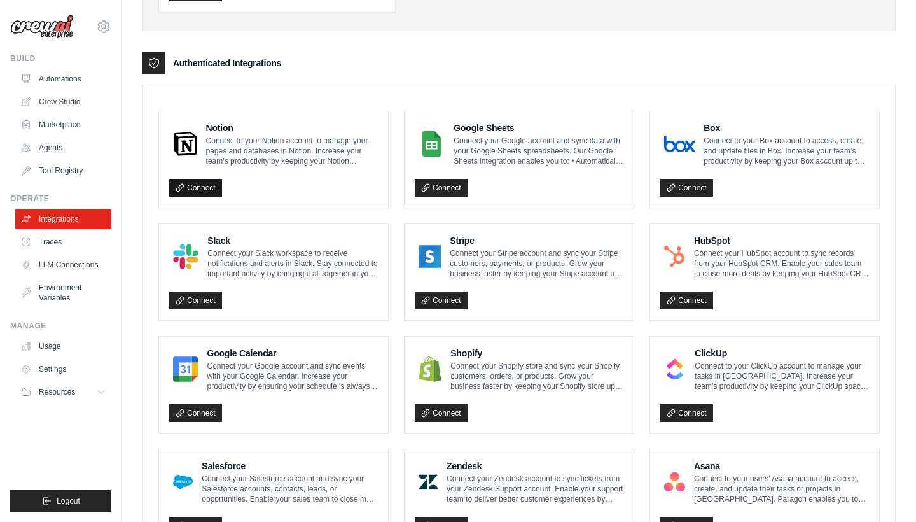
click at [197, 187] on link "Connect" at bounding box center [195, 188] width 53 height 18
click at [545, 155] on p "Connect your Google account and sync data with your Google Sheets spreadsheets.…" at bounding box center [539, 151] width 170 height 31
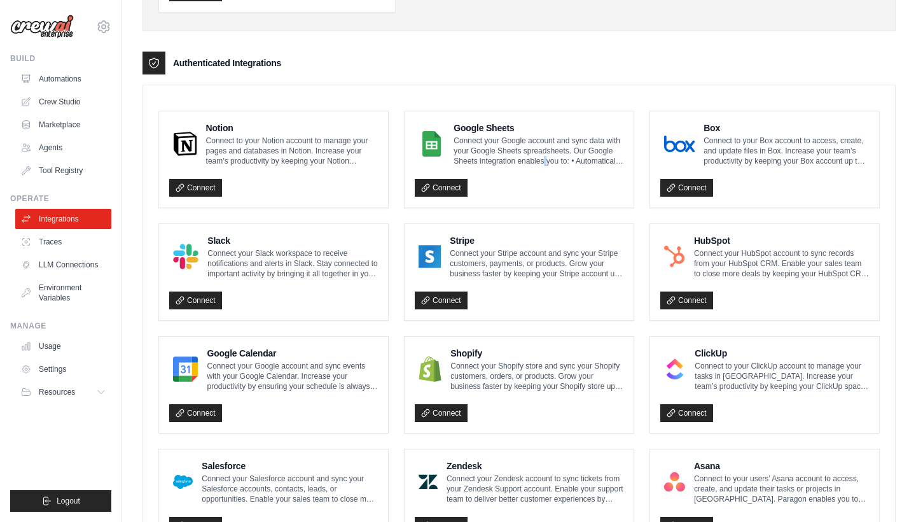
click at [545, 155] on p "Connect your Google account and sync data with your Google Sheets spreadsheets.…" at bounding box center [539, 151] width 170 height 31
click at [423, 186] on icon at bounding box center [425, 187] width 9 height 9
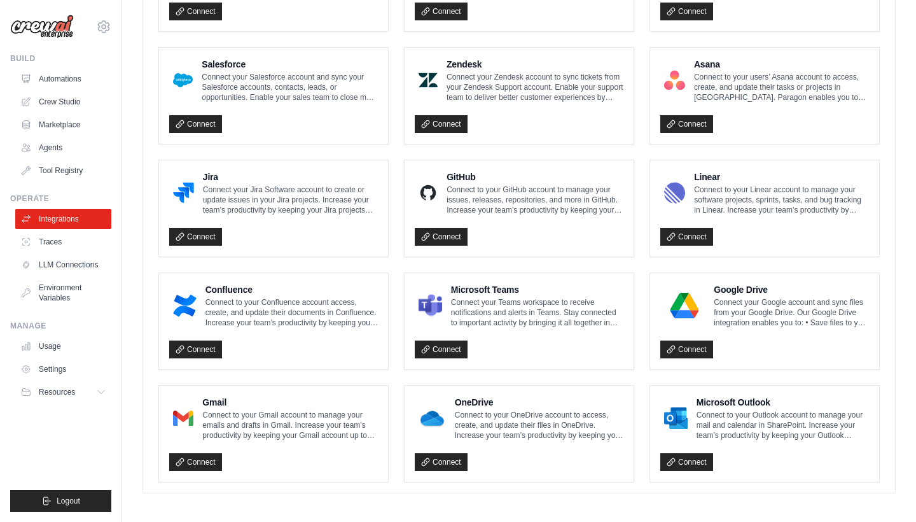
scroll to position [715, 0]
click at [88, 393] on button "Resources" at bounding box center [65, 392] width 96 height 20
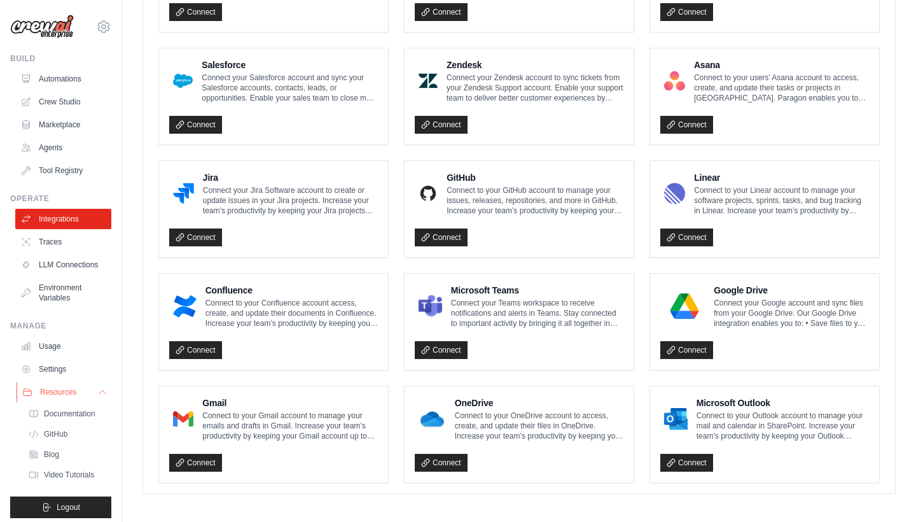
click at [86, 397] on button "Resources" at bounding box center [65, 392] width 96 height 20
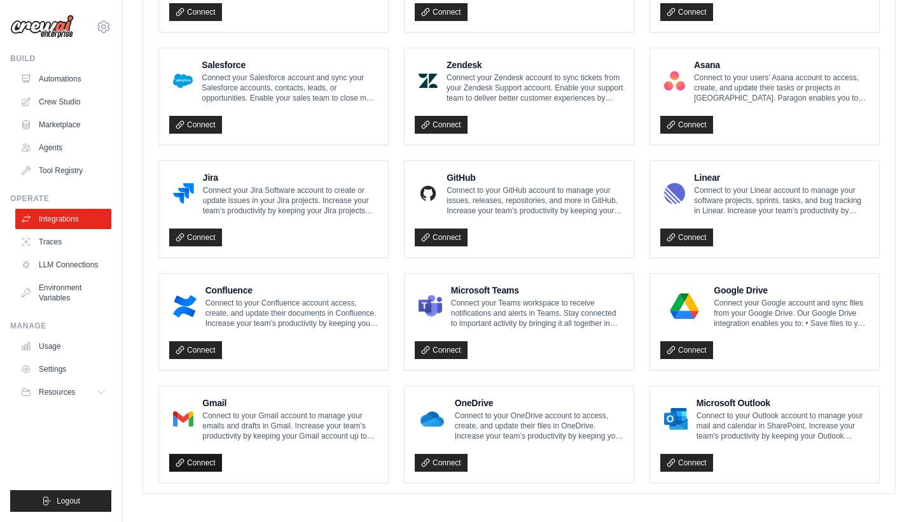
click at [193, 454] on link "Connect" at bounding box center [195, 463] width 53 height 18
click at [191, 465] on link "Connect" at bounding box center [195, 463] width 53 height 18
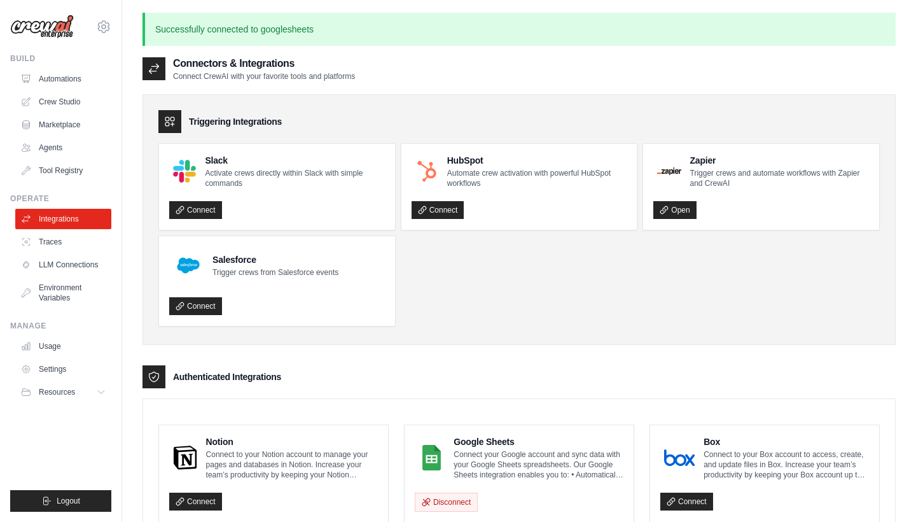
scroll to position [0, 0]
click at [25, 27] on img at bounding box center [42, 27] width 64 height 24
click at [40, 33] on img at bounding box center [42, 27] width 64 height 24
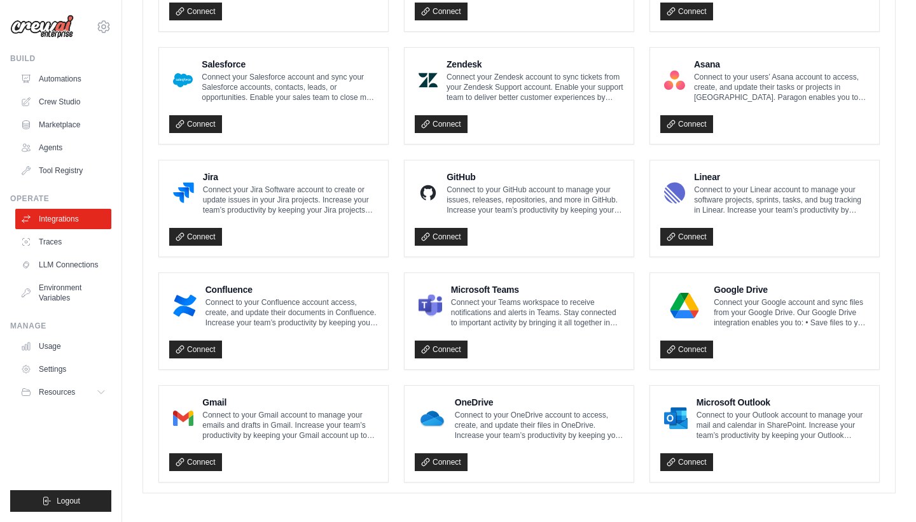
scroll to position [715, 0]
click at [193, 423] on img at bounding box center [183, 418] width 20 height 25
click at [245, 411] on p "Connect to your Gmail account to manage your emails and drafts in Gmail. Increa…" at bounding box center [290, 426] width 176 height 31
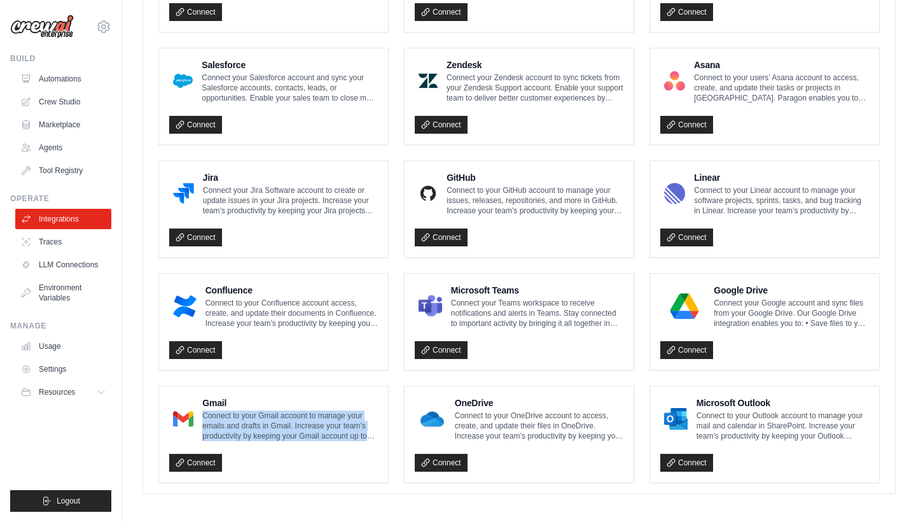
click at [169, 419] on div at bounding box center [183, 418] width 28 height 33
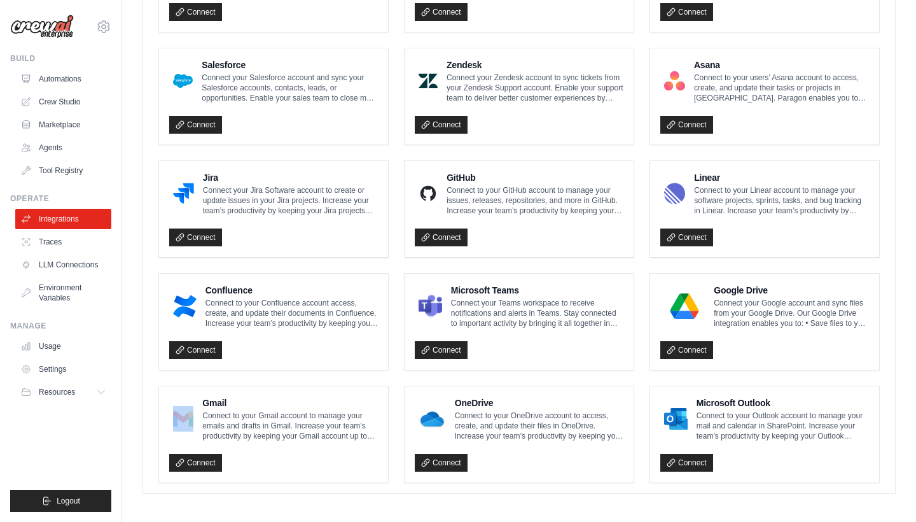
click at [235, 416] on p "Connect to your Gmail account to manage your emails and drafts in Gmail. Increa…" at bounding box center [290, 426] width 176 height 31
click at [181, 459] on icon at bounding box center [179, 462] width 7 height 7
click at [211, 411] on p "Connect to your Gmail account to manage your emails and drafts in Gmail. Increa…" at bounding box center [290, 426] width 176 height 31
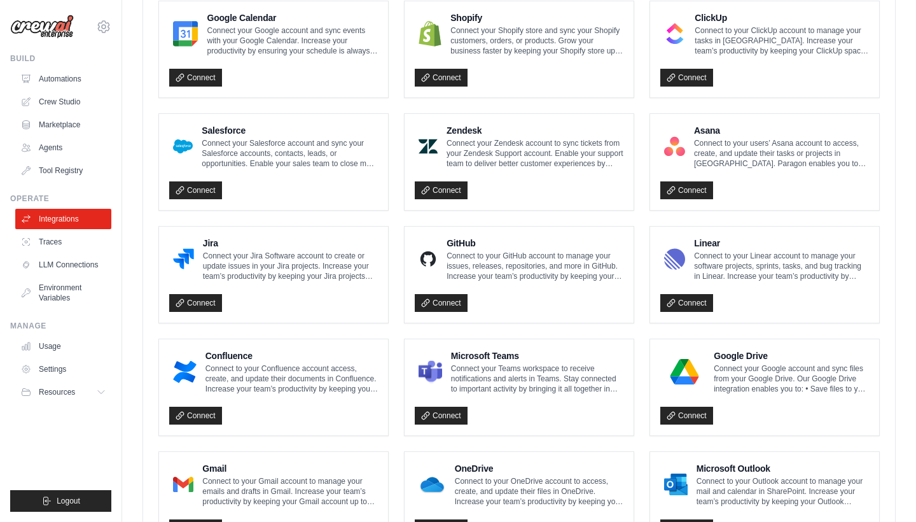
scroll to position [645, 0]
